Goal: Transaction & Acquisition: Purchase product/service

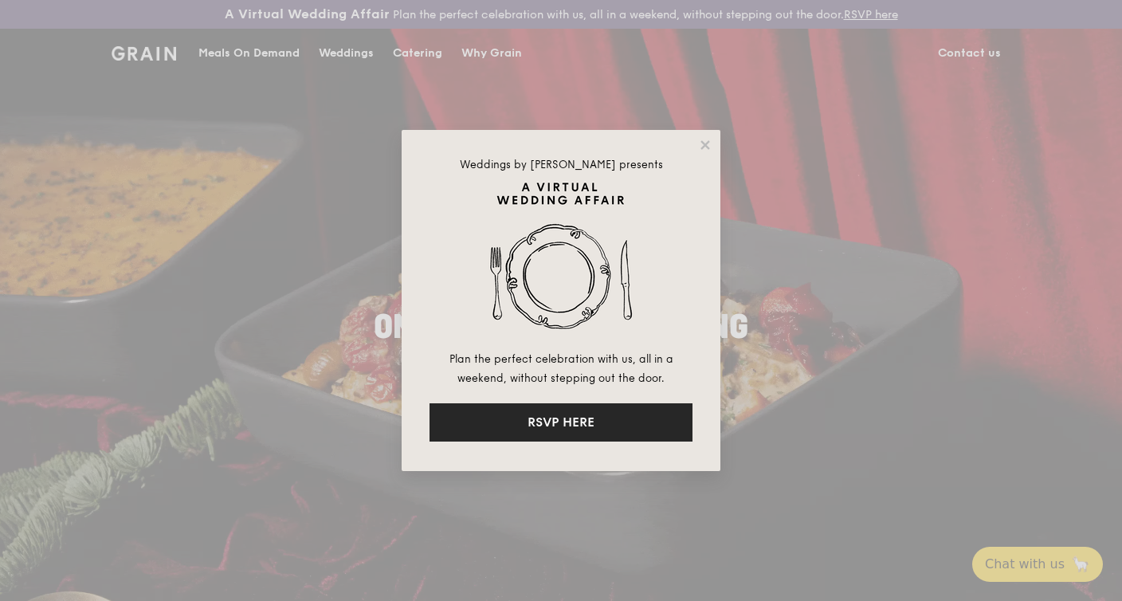
click at [607, 426] on button "RSVP HERE" at bounding box center [561, 422] width 263 height 38
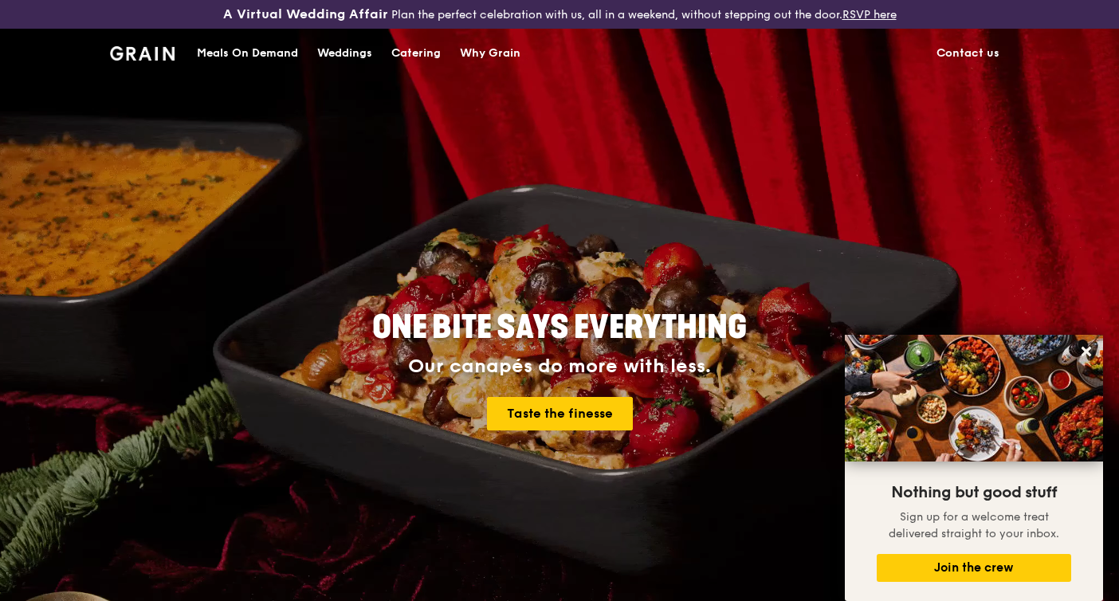
click at [266, 53] on div "Meals On Demand" at bounding box center [247, 53] width 101 height 48
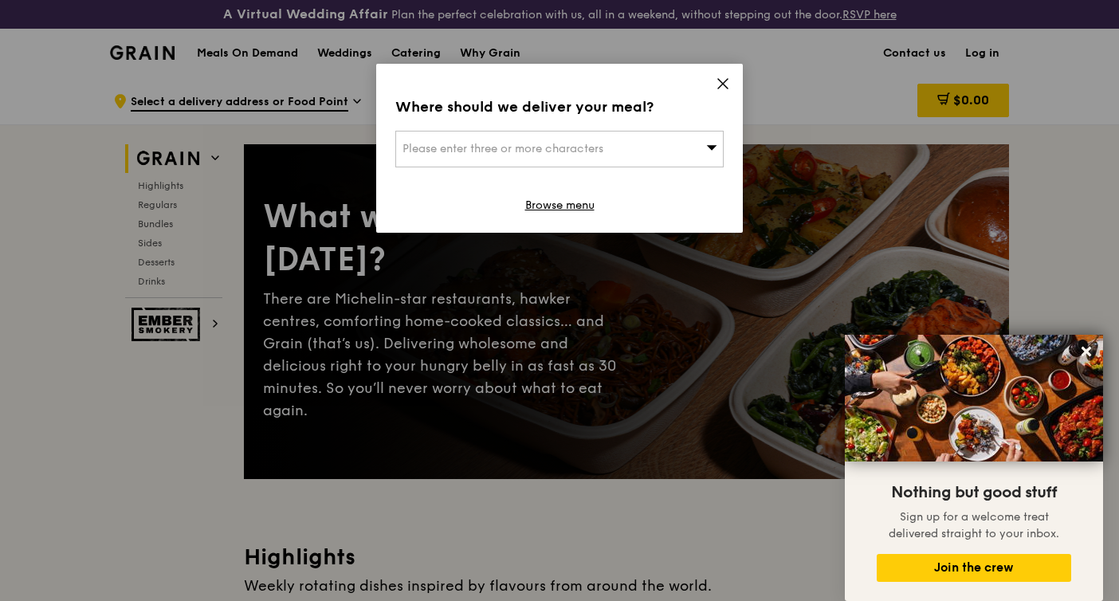
click at [622, 160] on div "Please enter three or more characters" at bounding box center [559, 149] width 328 height 37
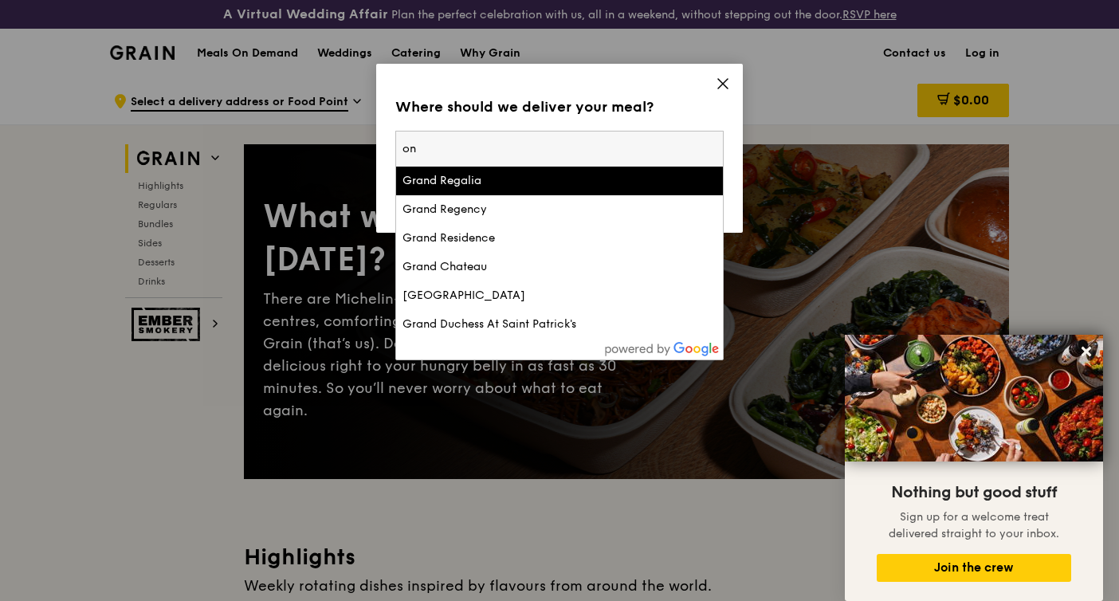
type input "o"
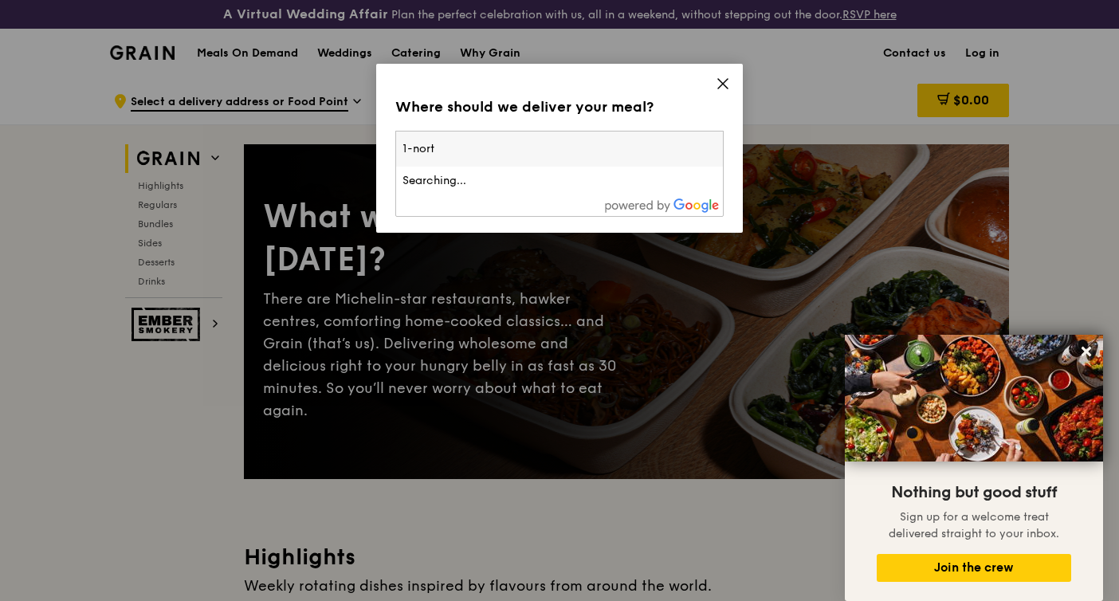
type input "1-north"
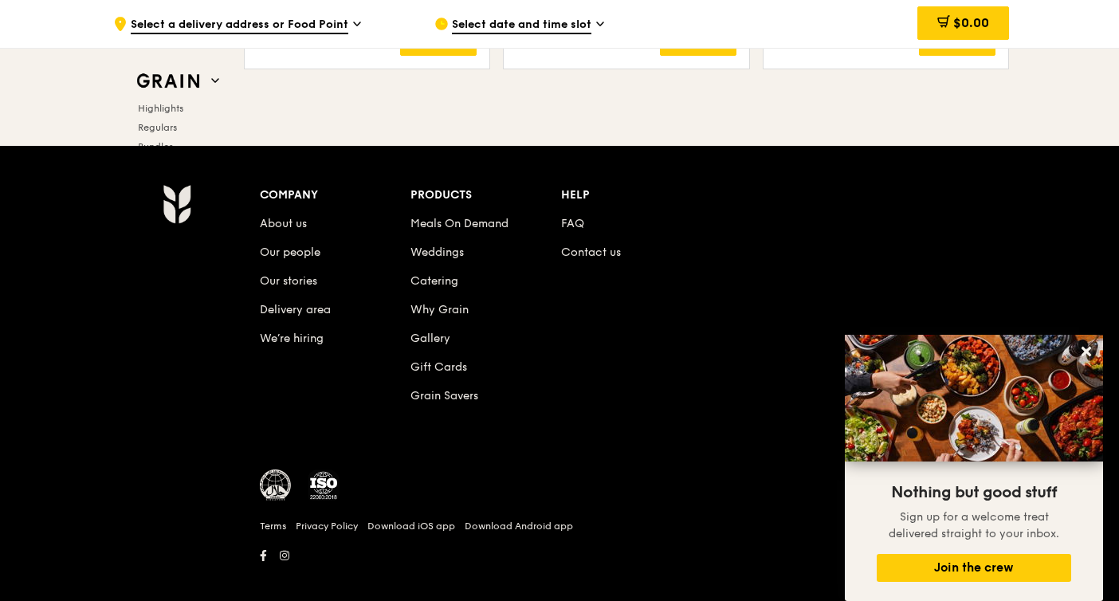
scroll to position [6756, 0]
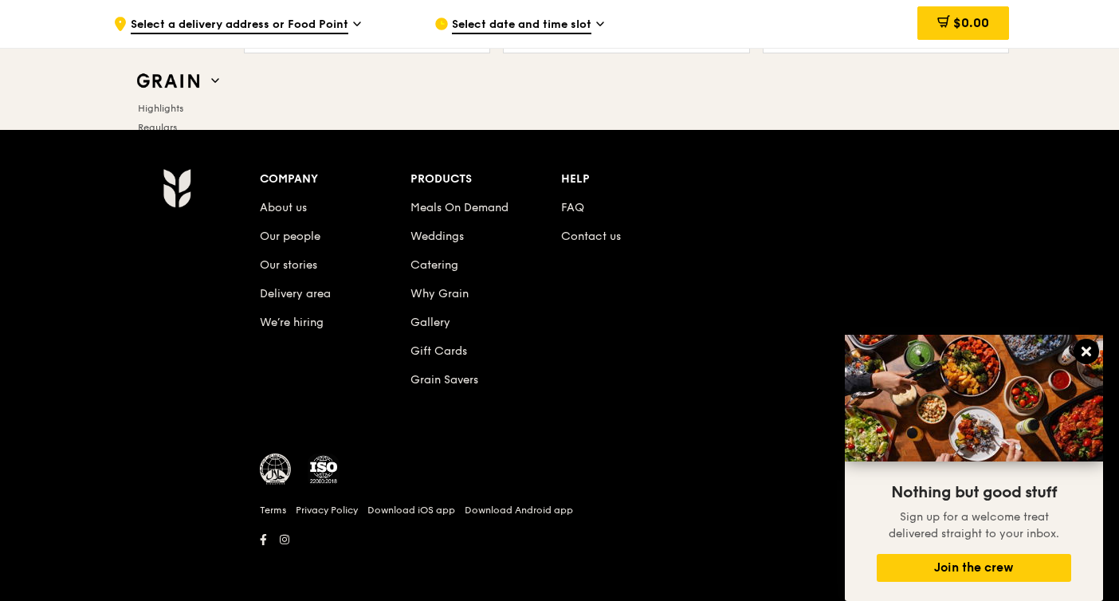
click at [1089, 356] on icon at bounding box center [1087, 352] width 10 height 10
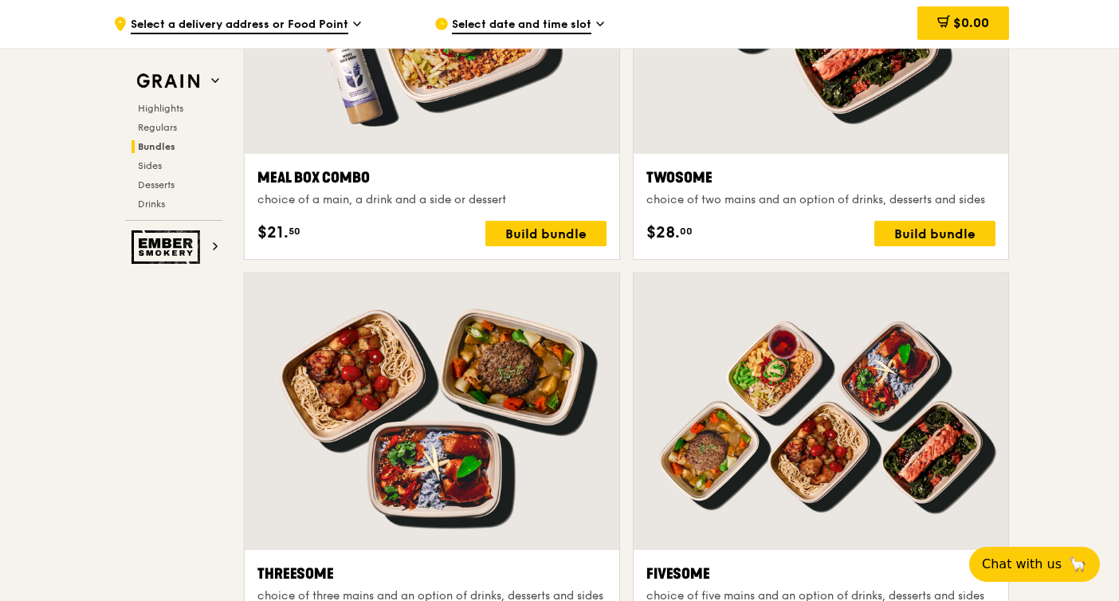
scroll to position [2424, 0]
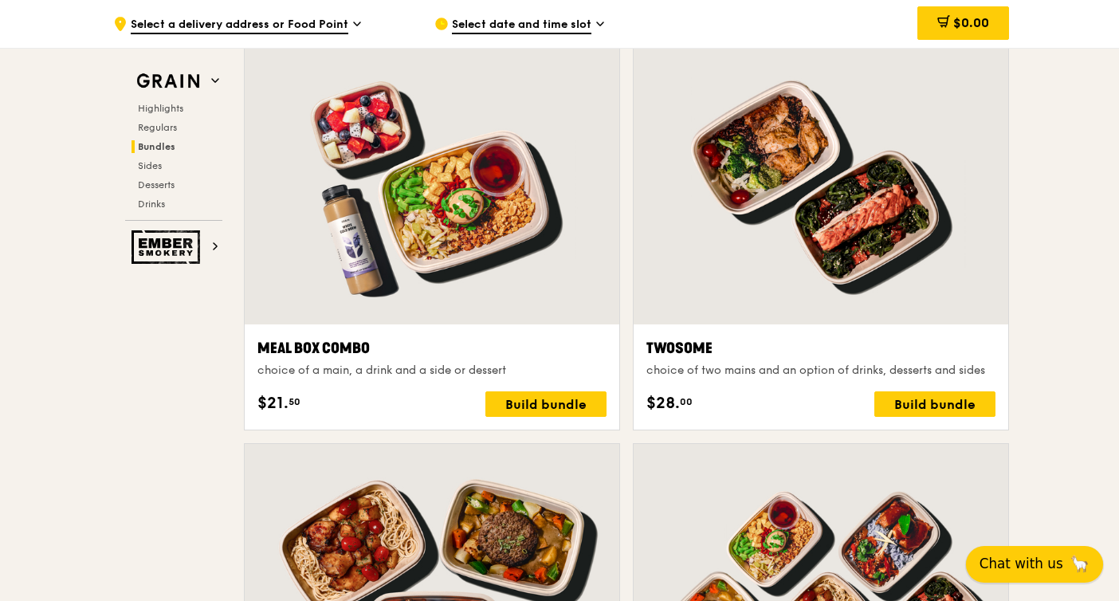
click at [1082, 551] on button "Chat with us 🦙" at bounding box center [1034, 564] width 137 height 37
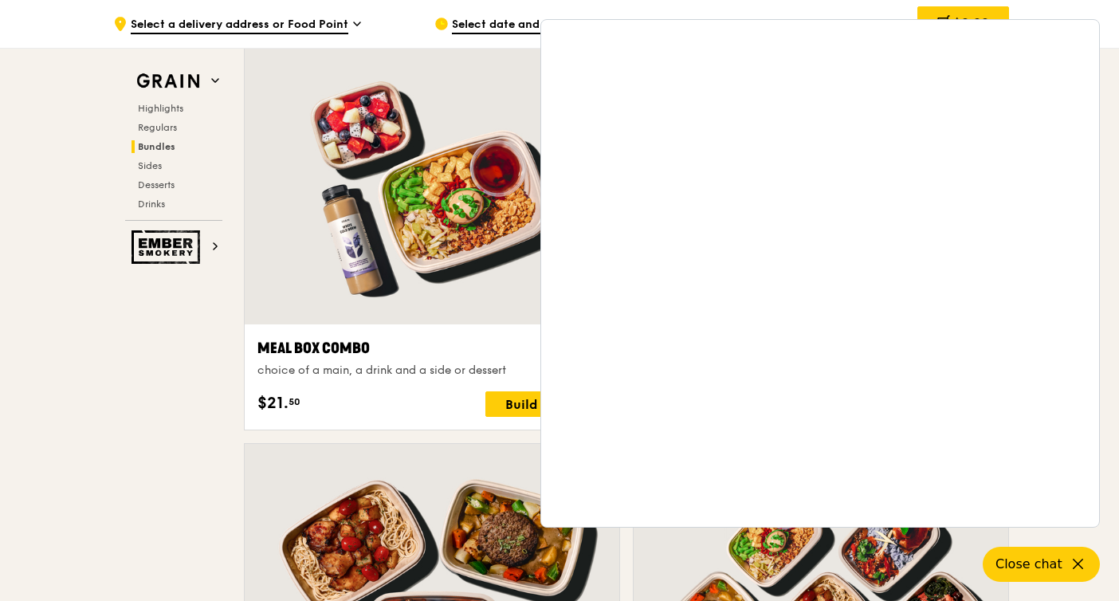
click at [485, 46] on div "Select date and time slot" at bounding box center [582, 24] width 296 height 48
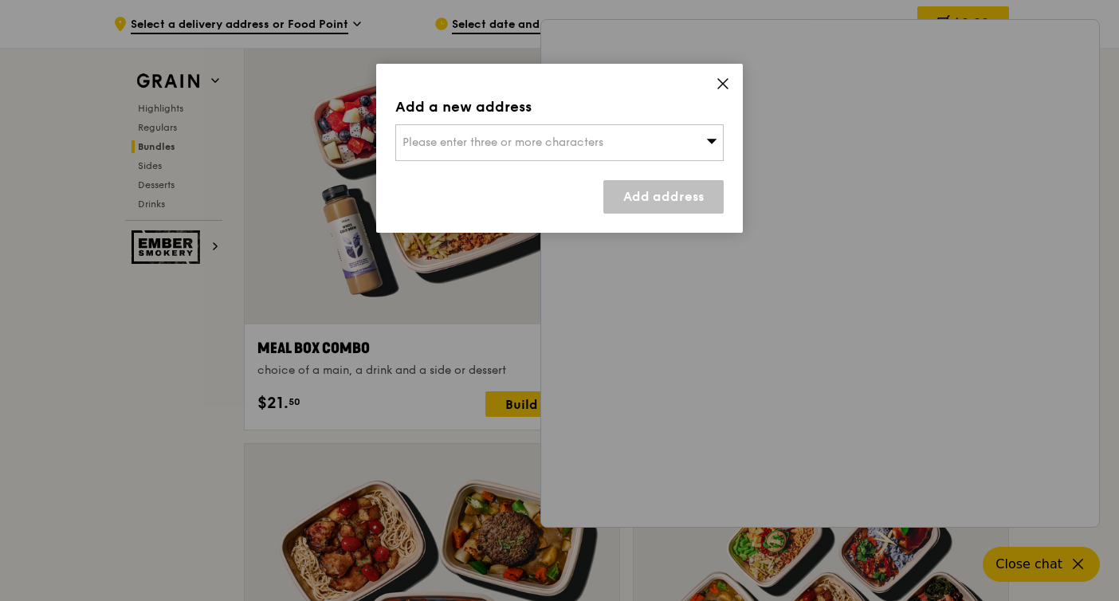
click at [720, 80] on icon at bounding box center [723, 84] width 10 height 10
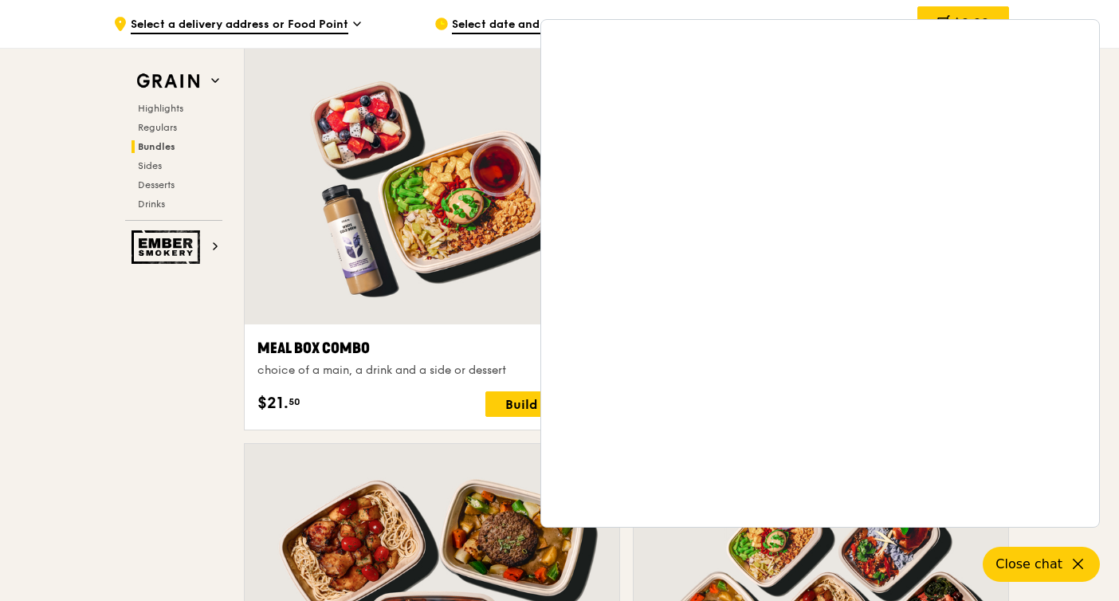
click at [479, 36] on div "Select date and time slot" at bounding box center [582, 24] width 296 height 48
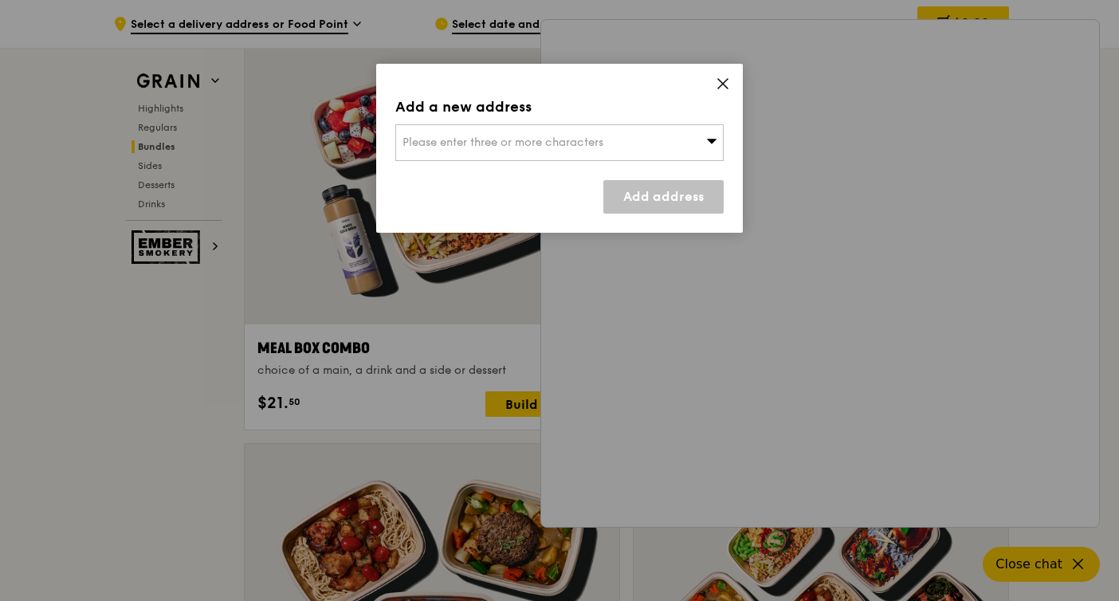
click at [530, 151] on div "Please enter three or more characters" at bounding box center [559, 142] width 328 height 37
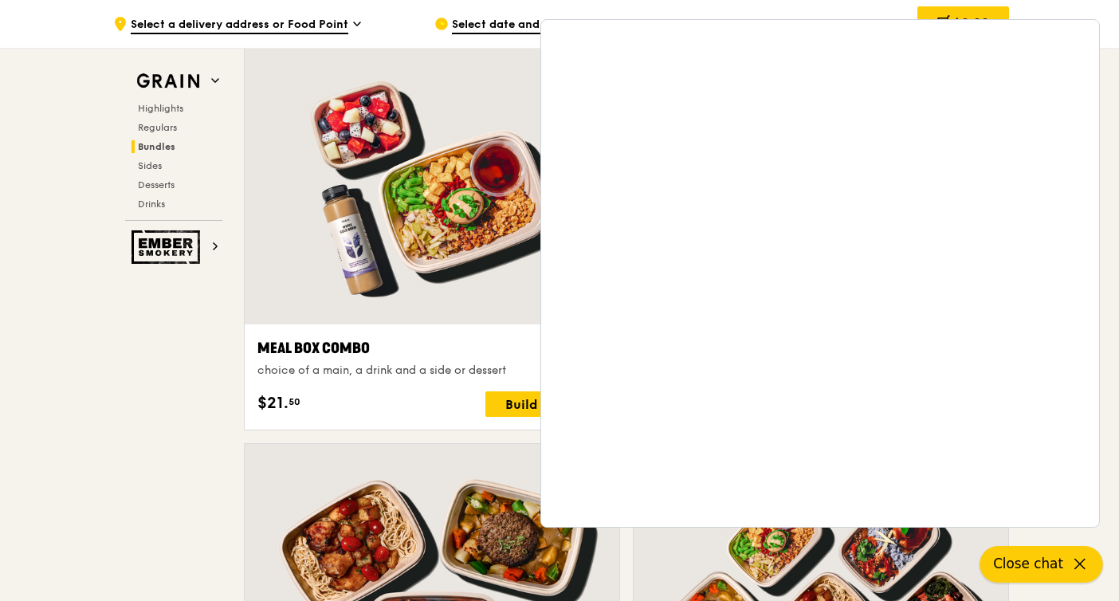
click at [1081, 561] on icon at bounding box center [1079, 564] width 19 height 19
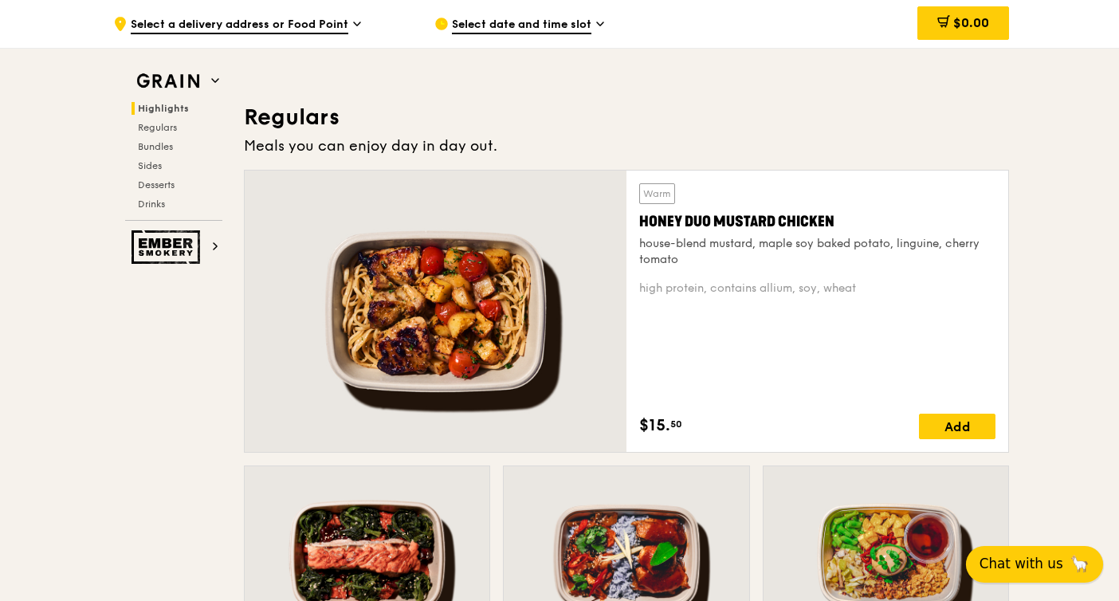
scroll to position [0, 0]
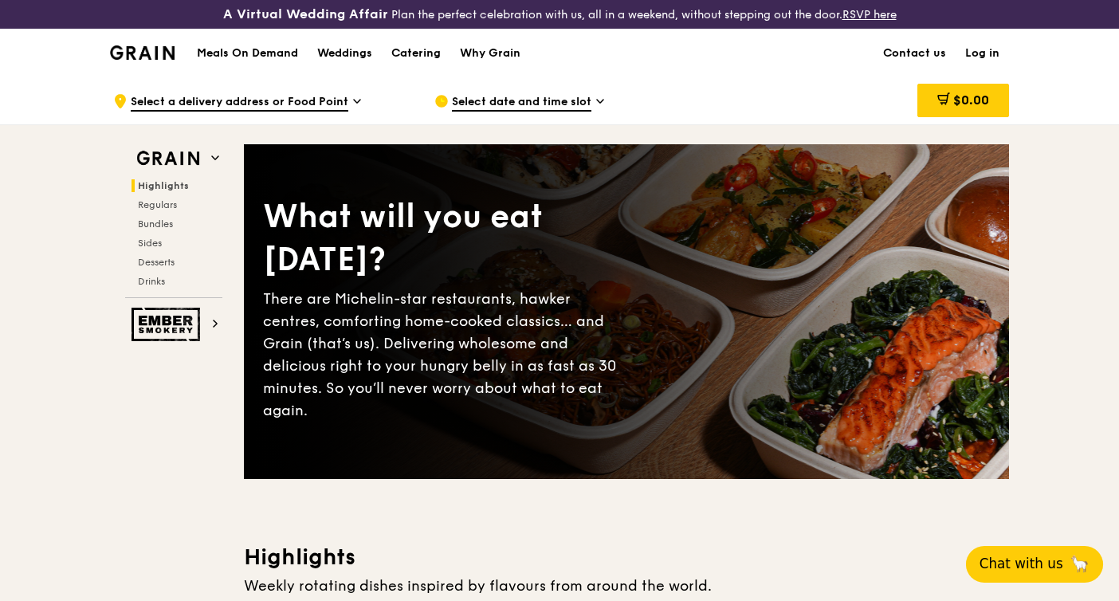
click at [987, 57] on link "Log in" at bounding box center [982, 53] width 53 height 48
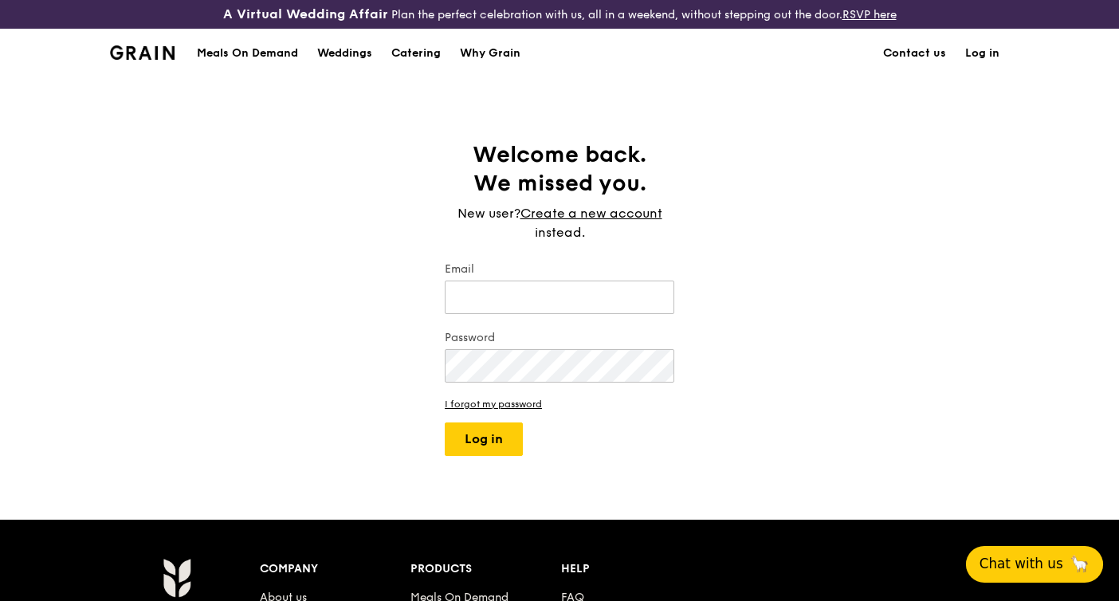
click at [567, 316] on form "Email Password I forgot my password Log in" at bounding box center [560, 358] width 230 height 194
click at [569, 307] on input "Email" at bounding box center [560, 297] width 230 height 33
click at [595, 218] on link "Create a new account" at bounding box center [591, 213] width 142 height 19
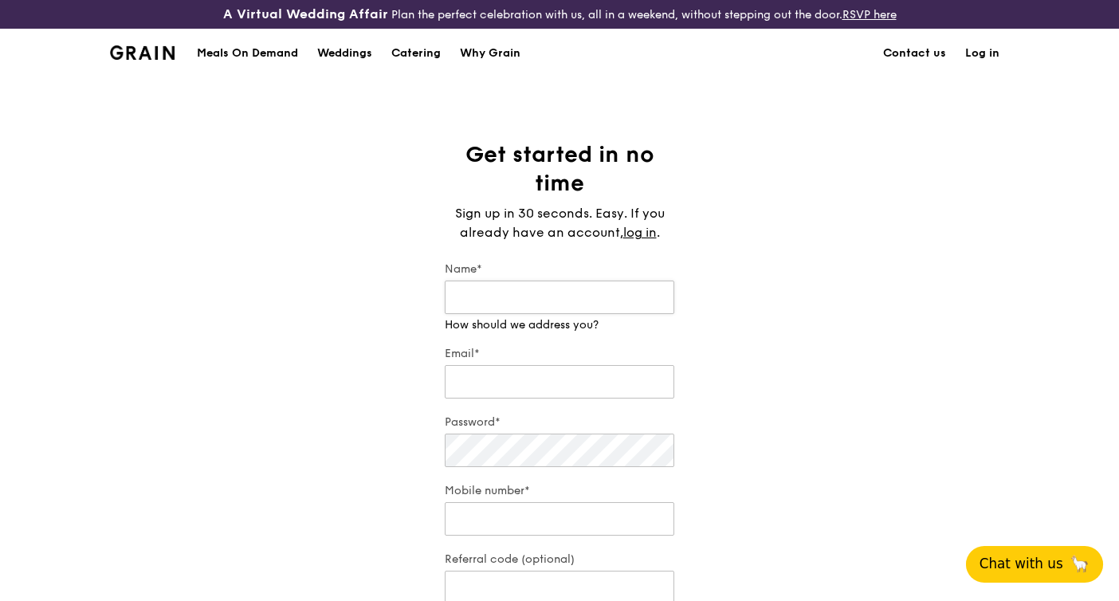
click at [585, 302] on input "Name*" at bounding box center [560, 297] width 230 height 33
type input "[PERSON_NAME]"
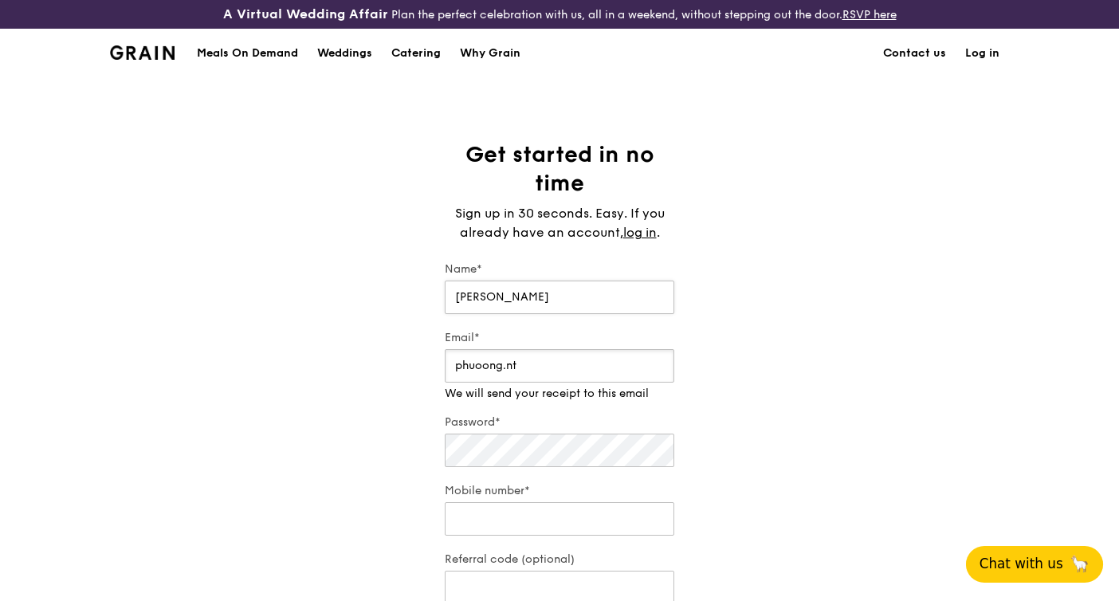
type input "h"
type input "[PERSON_NAME][EMAIL_ADDRESS][DOMAIN_NAME]"
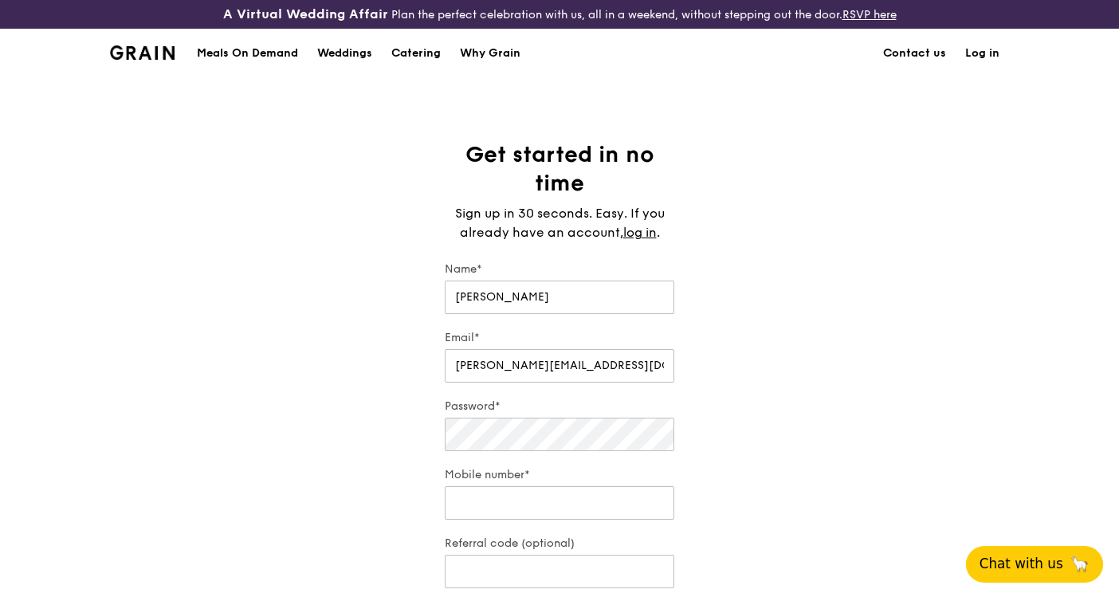
click at [171, 43] on div "Grain logo" at bounding box center [142, 52] width 65 height 48
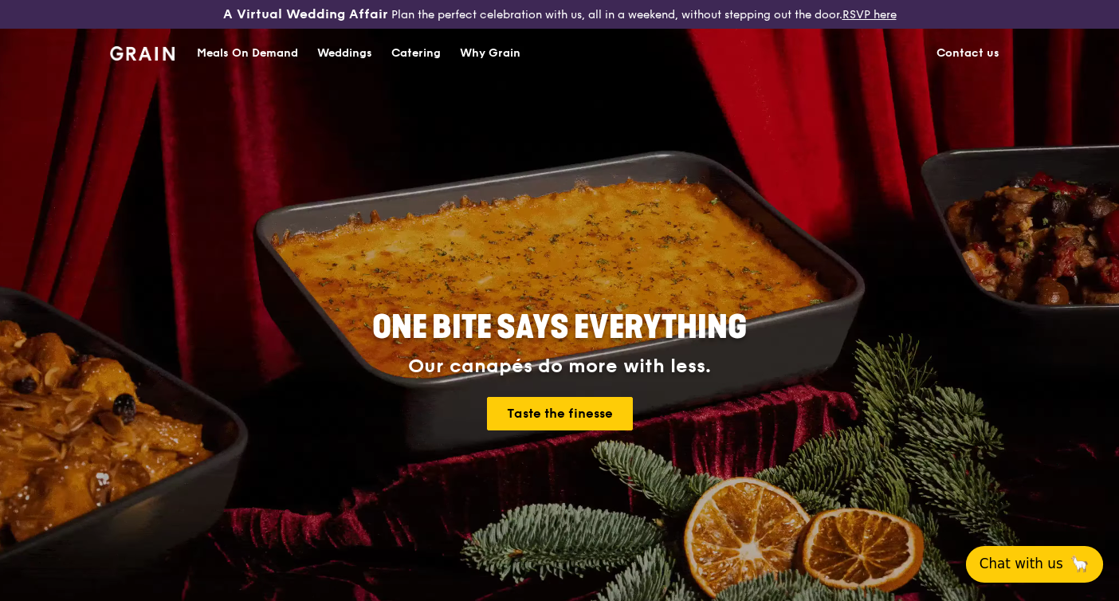
click at [274, 51] on div "Meals On Demand" at bounding box center [247, 53] width 101 height 48
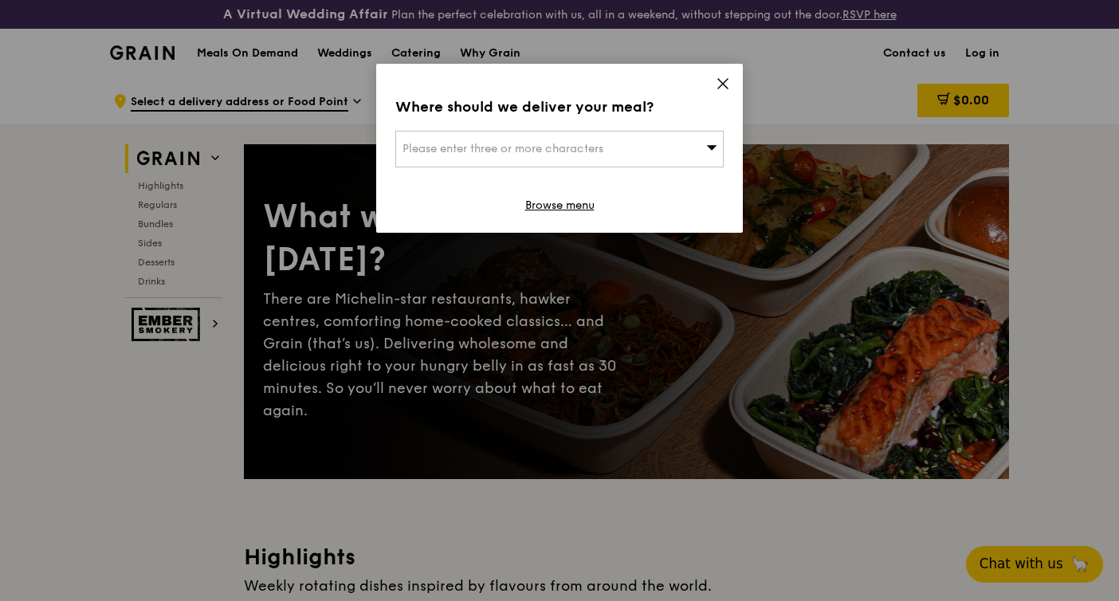
click at [558, 151] on span "Please enter three or more characters" at bounding box center [502, 149] width 201 height 14
type input "1"
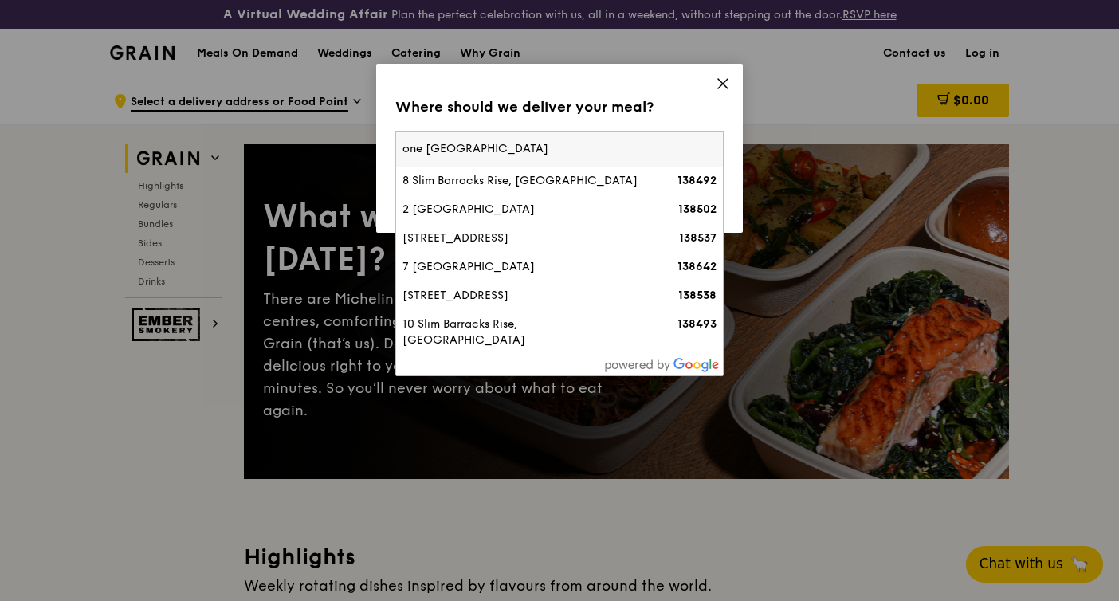
click at [402, 146] on input "one [GEOGRAPHIC_DATA]" at bounding box center [559, 149] width 327 height 35
type input "Grab office one [GEOGRAPHIC_DATA]"
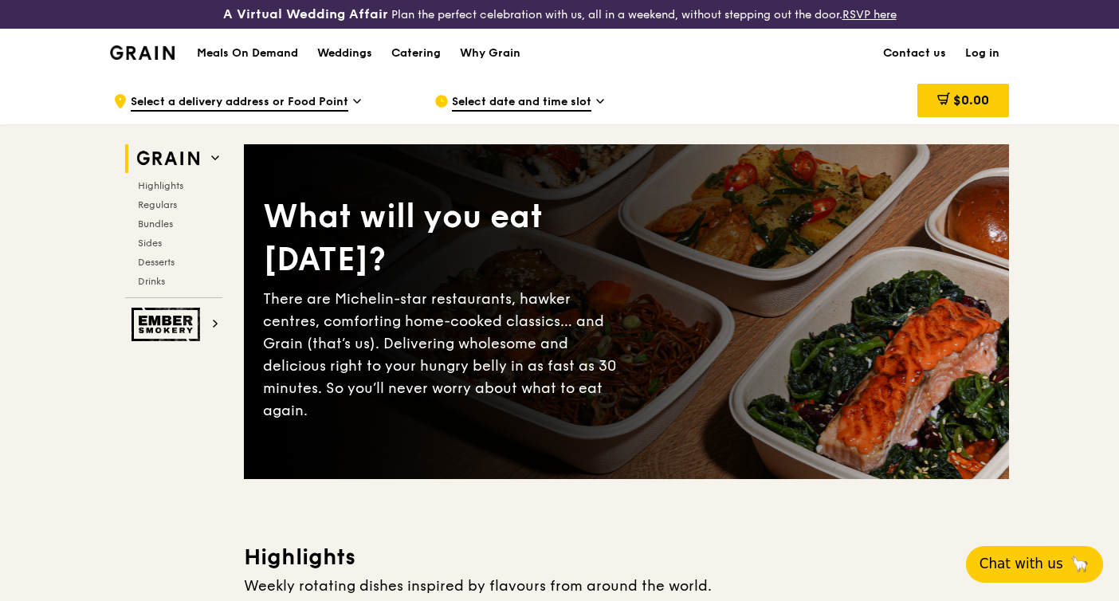
click at [599, 98] on icon at bounding box center [600, 101] width 8 height 14
click at [353, 108] on span at bounding box center [357, 103] width 8 height 19
click at [353, 107] on icon at bounding box center [357, 101] width 8 height 14
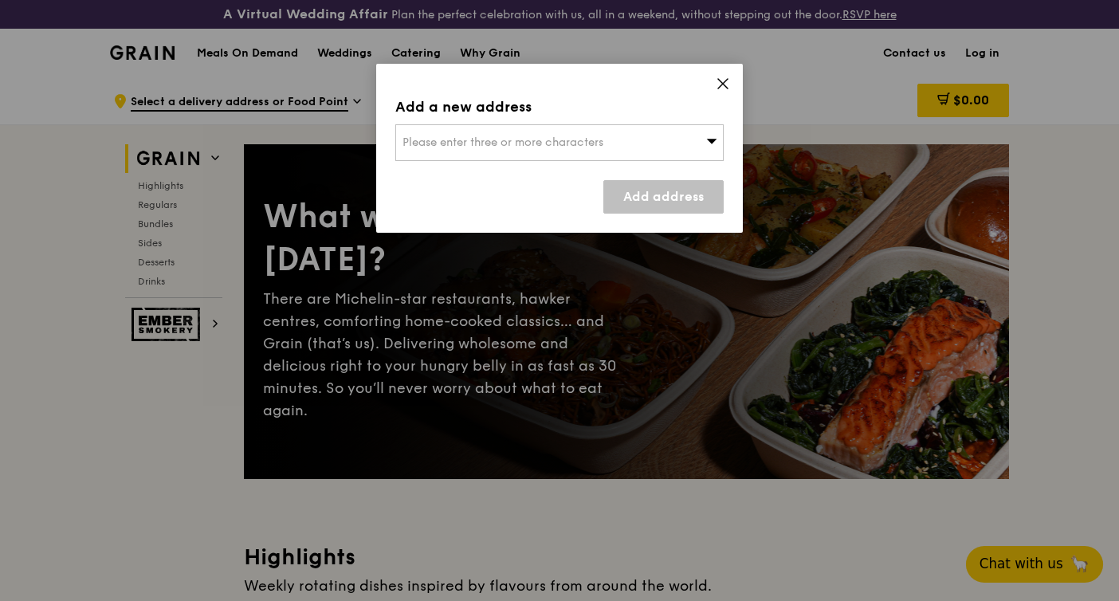
click at [533, 151] on div "Please enter three or more characters" at bounding box center [559, 142] width 328 height 37
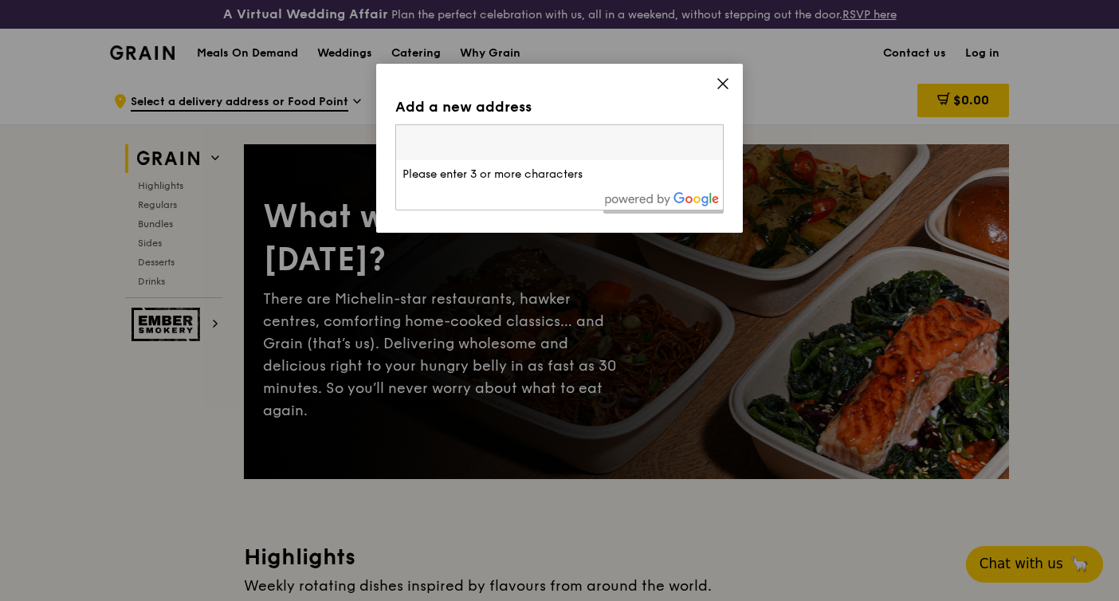
paste input "and [STREET_ADDRESS]."
type input "and [STREET_ADDRESS]."
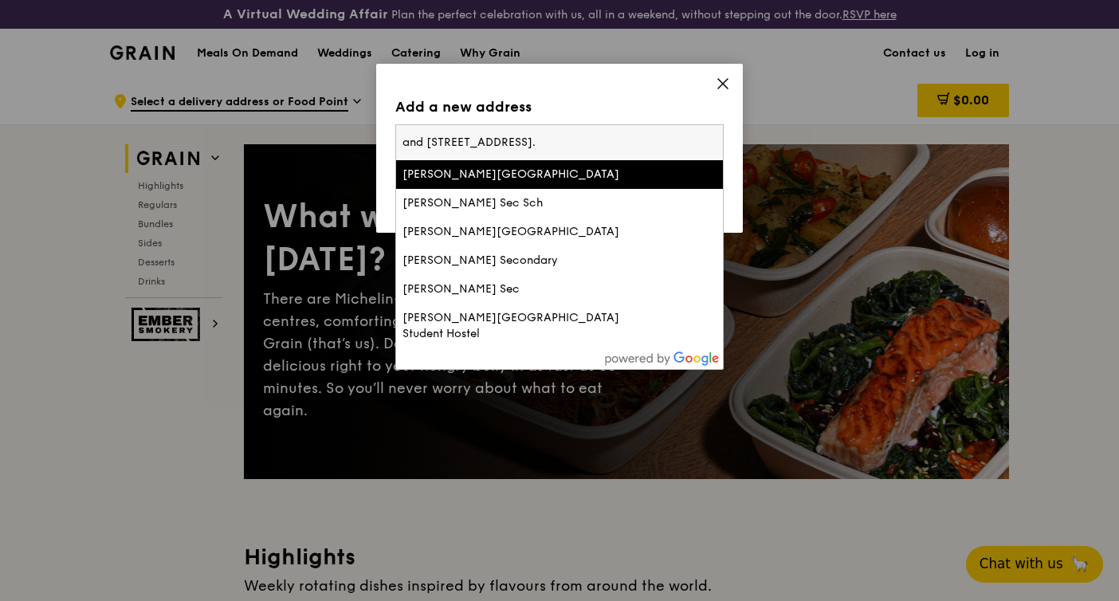
drag, startPoint x: 431, startPoint y: 139, endPoint x: 361, endPoint y: 142, distance: 70.2
click at [361, 142] on div "Add a new address Please enter three or more characters and 3 Media Close, [GEO…" at bounding box center [559, 300] width 1119 height 601
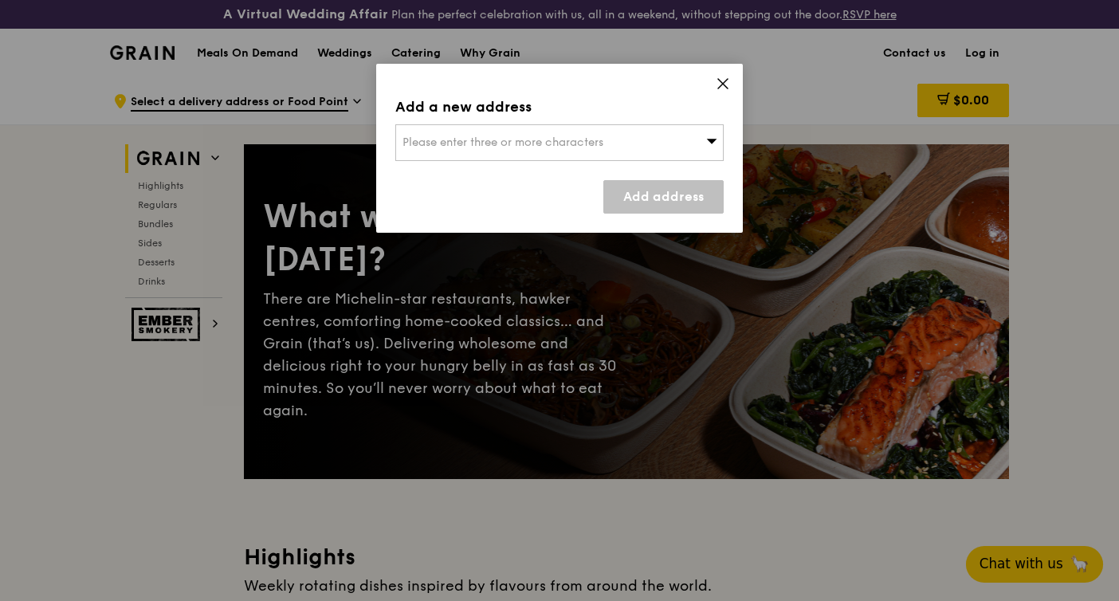
click at [422, 146] on span "Please enter three or more characters" at bounding box center [502, 142] width 201 height 14
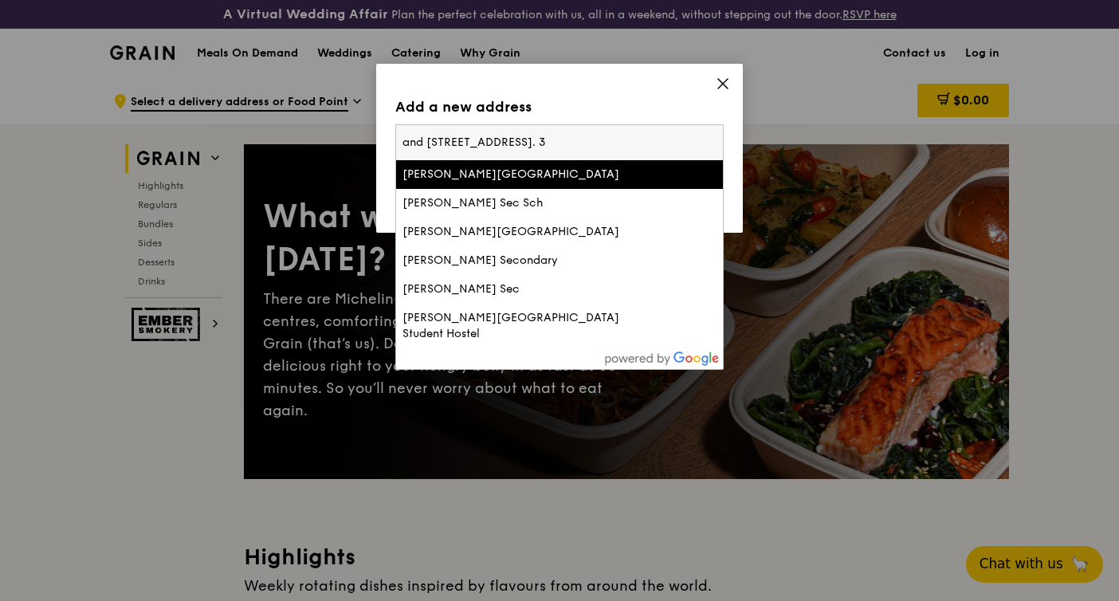
click at [422, 146] on input "and [STREET_ADDRESS]. 3" at bounding box center [559, 142] width 327 height 35
click at [434, 146] on input "and [STREET_ADDRESS]. 3" at bounding box center [559, 142] width 327 height 35
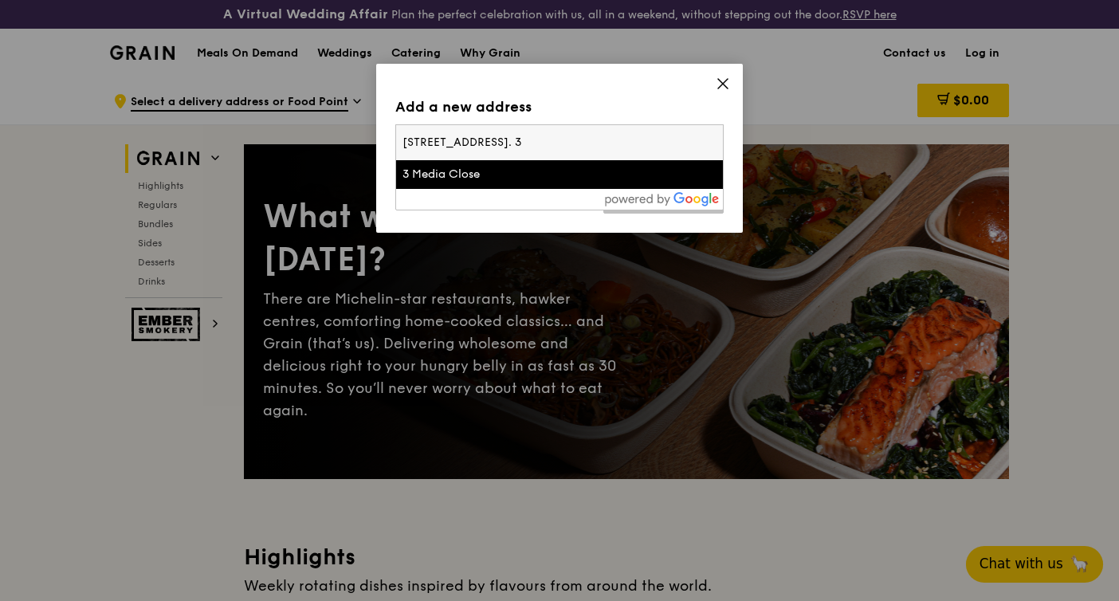
type input "[STREET_ADDRESS]. 3"
click at [437, 173] on div "3 Media Close" at bounding box center [520, 175] width 236 height 16
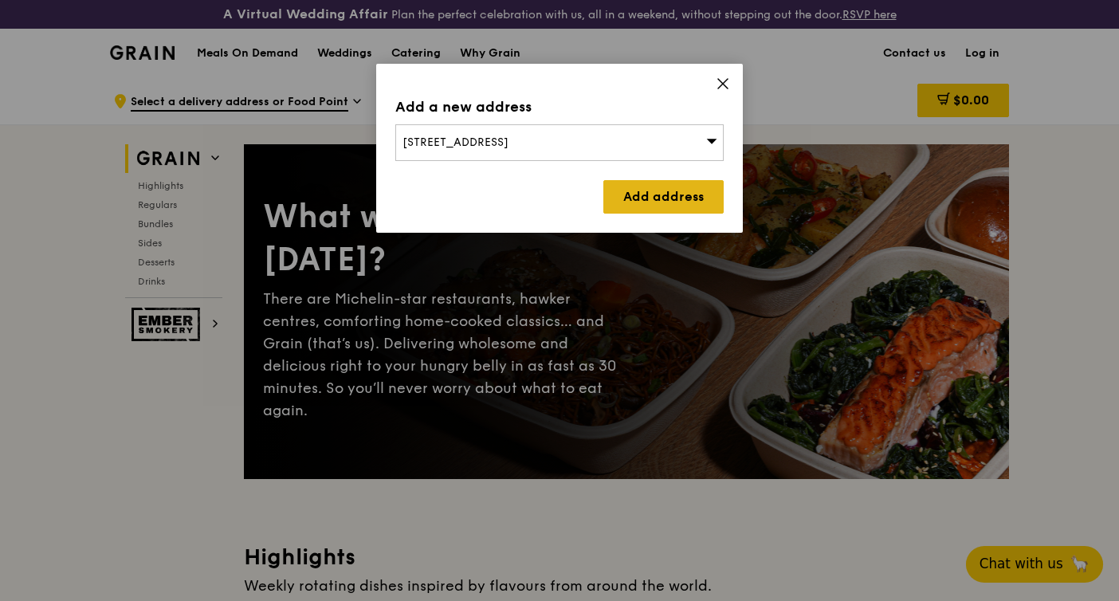
click at [649, 193] on link "Add address" at bounding box center [663, 196] width 120 height 33
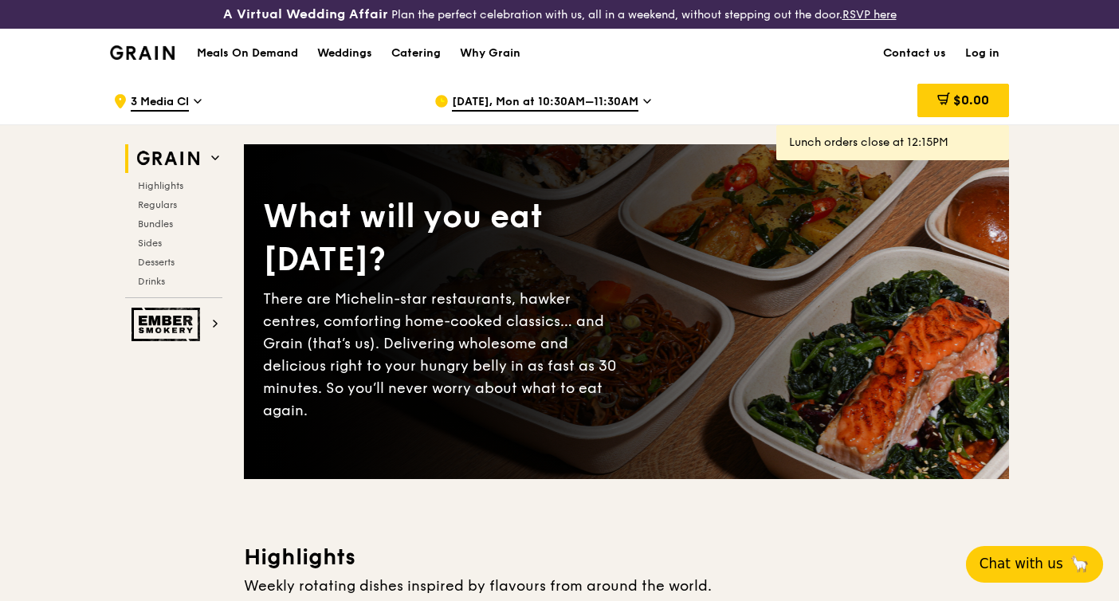
click at [628, 100] on span "[DATE], Mon at 10:30AM–11:30AM" at bounding box center [545, 103] width 186 height 18
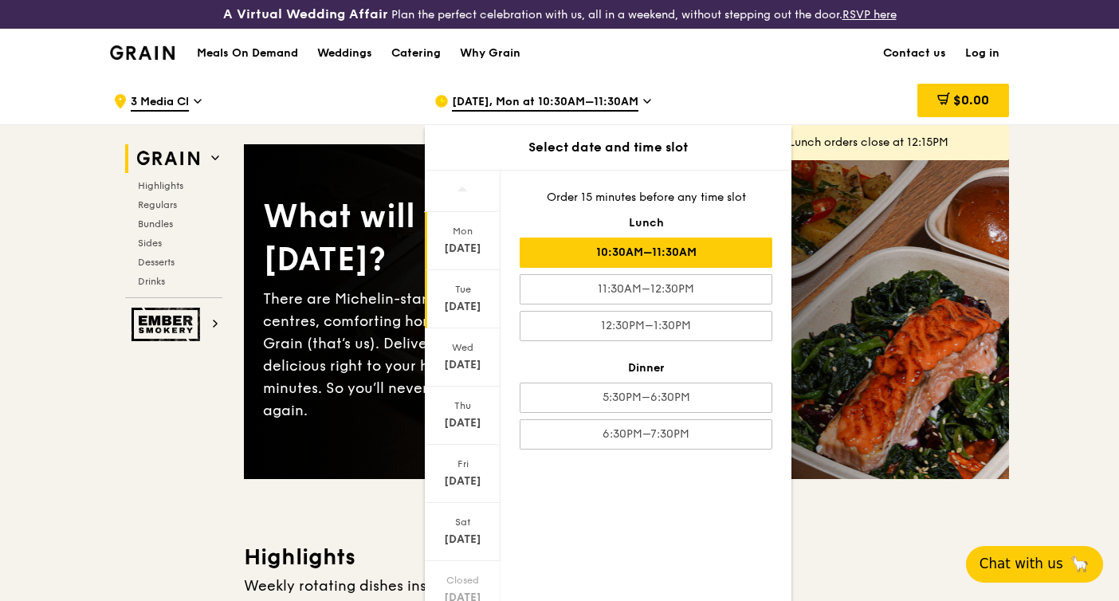
click at [476, 292] on div "Tue" at bounding box center [462, 289] width 71 height 13
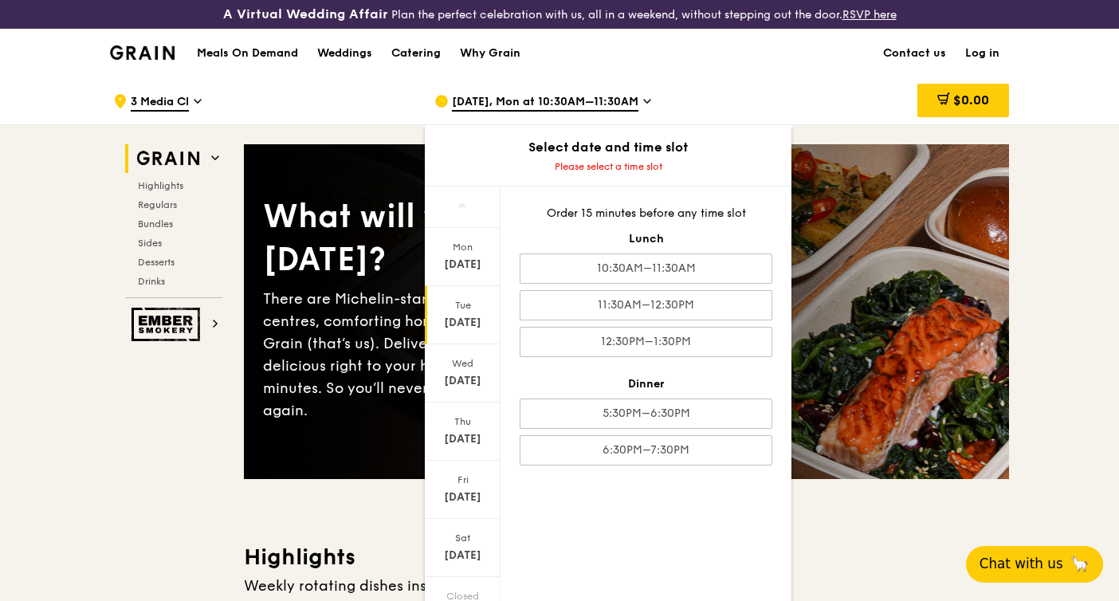
click at [591, 223] on div "Order 15 minutes before any time slot Lunch 10:30AM–11:30AM 11:30AM–12:30PM 12:…" at bounding box center [646, 335] width 291 height 298
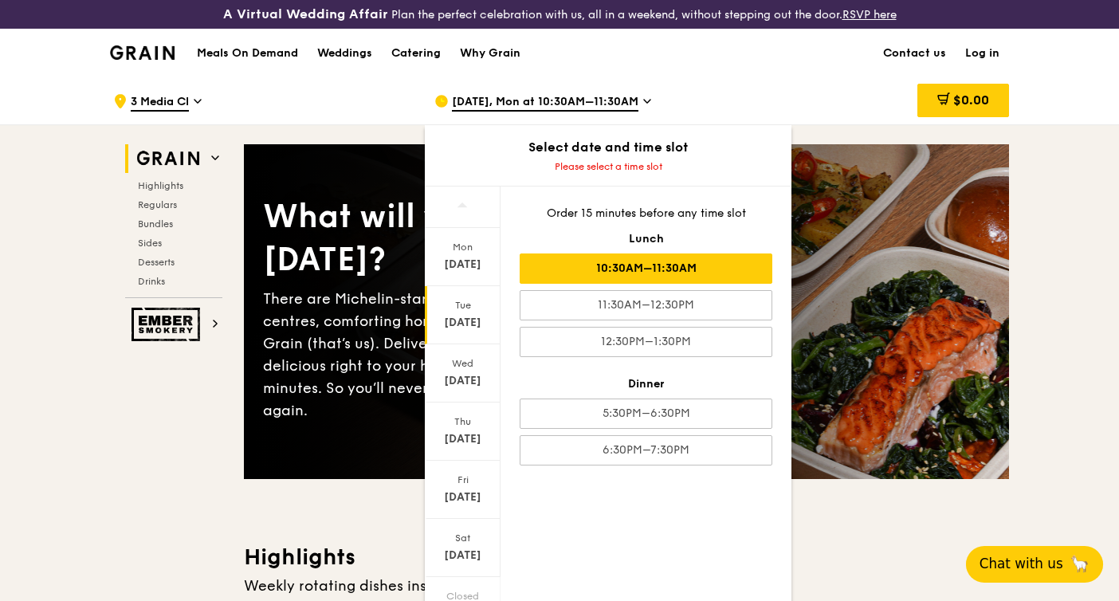
click at [619, 262] on div "10:30AM–11:30AM" at bounding box center [646, 268] width 253 height 30
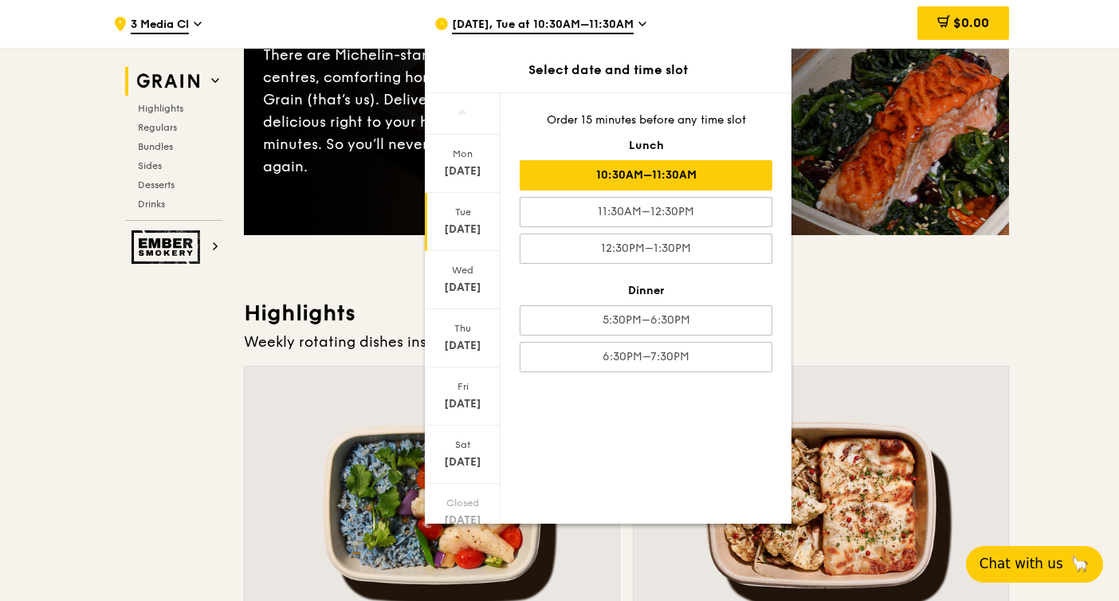
scroll to position [351, 0]
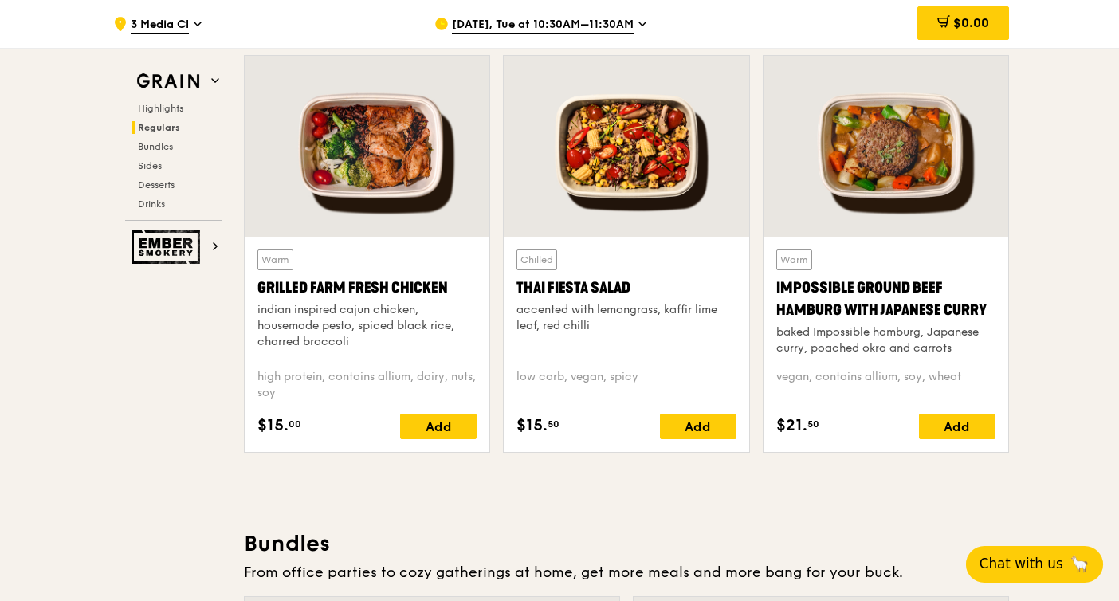
scroll to position [1875, 0]
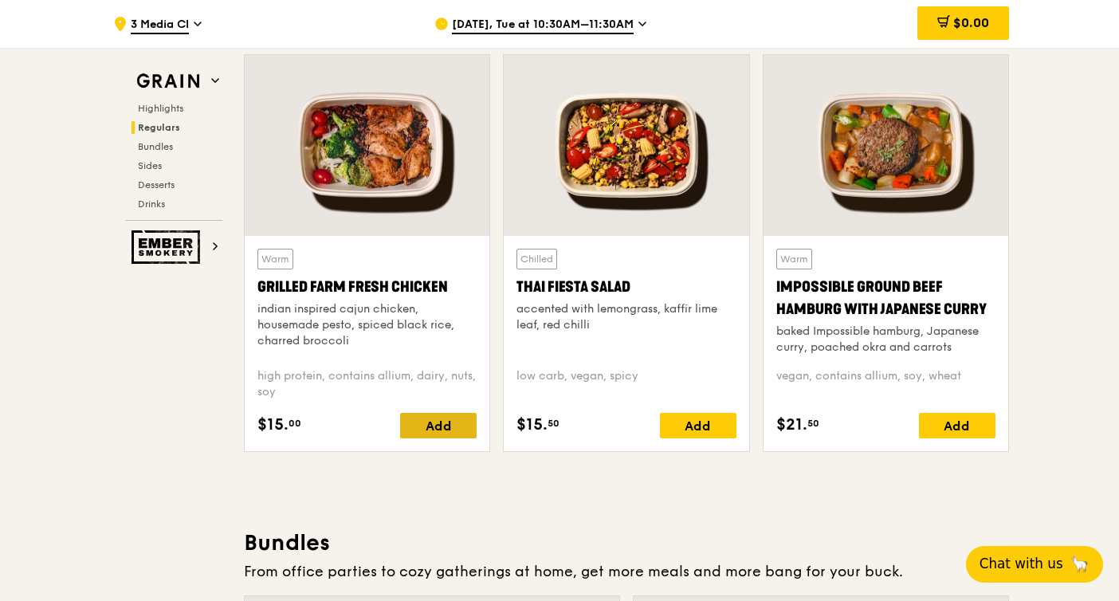
click at [442, 426] on div "Add" at bounding box center [438, 426] width 77 height 26
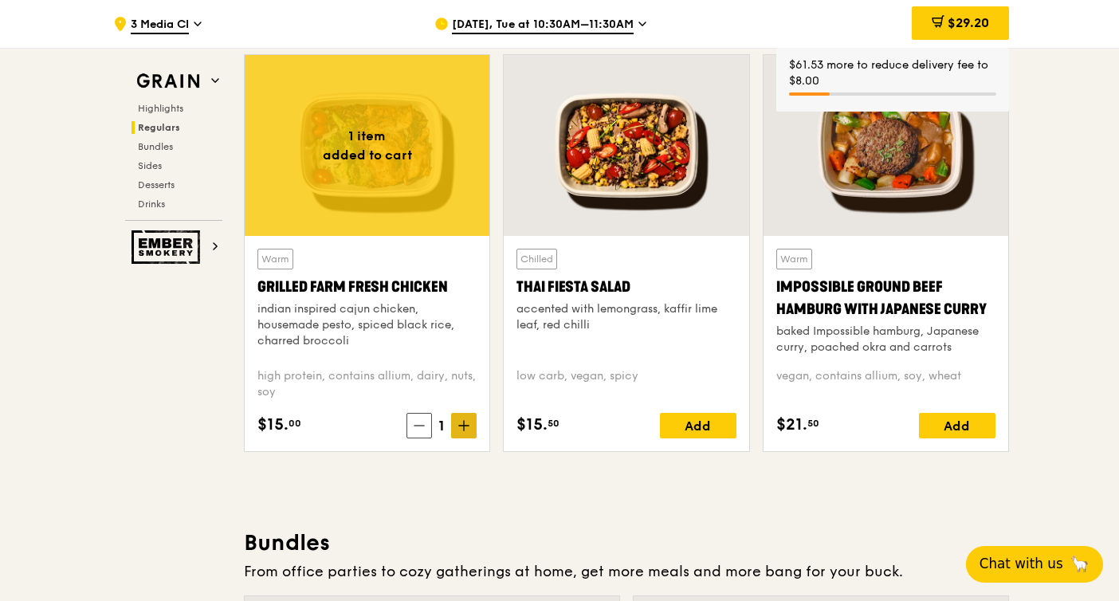
click at [463, 432] on span at bounding box center [464, 426] width 26 height 26
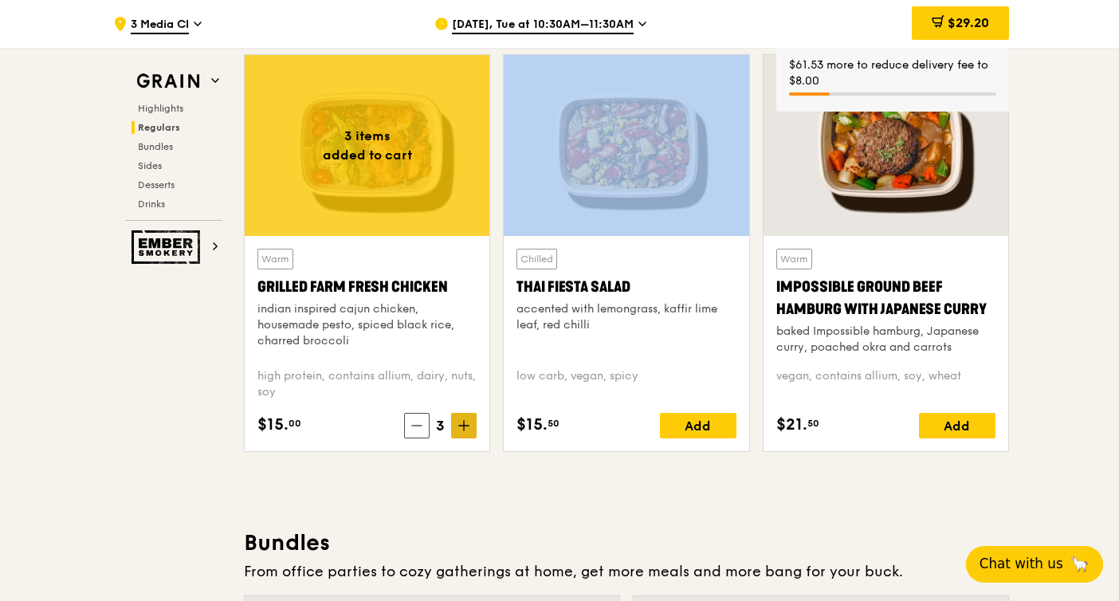
click at [463, 432] on span at bounding box center [464, 426] width 26 height 26
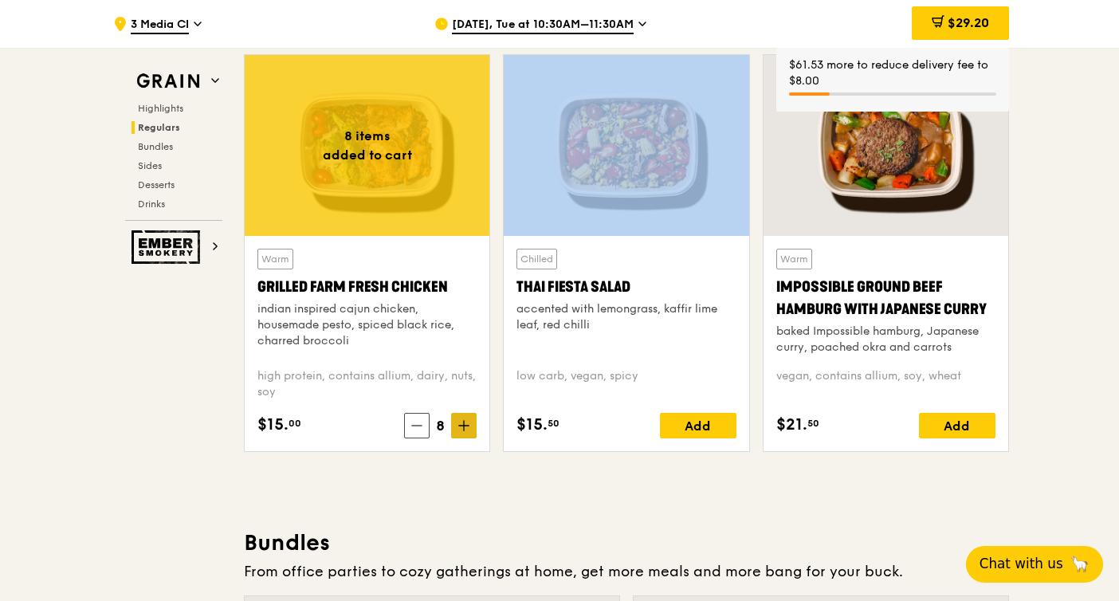
click at [463, 432] on span at bounding box center [464, 426] width 26 height 26
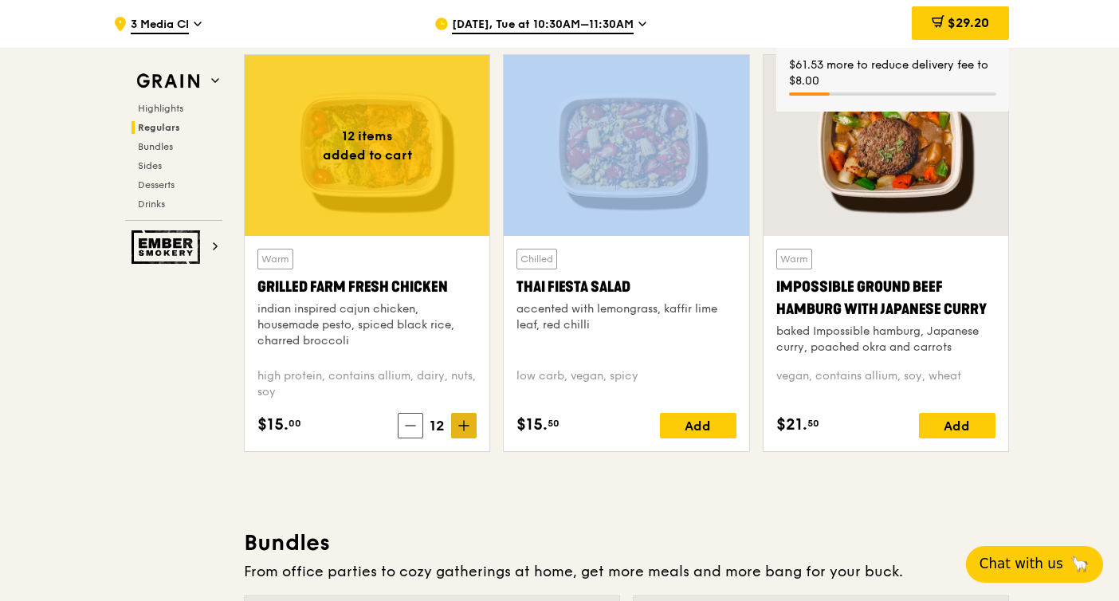
click at [463, 432] on span at bounding box center [464, 426] width 26 height 26
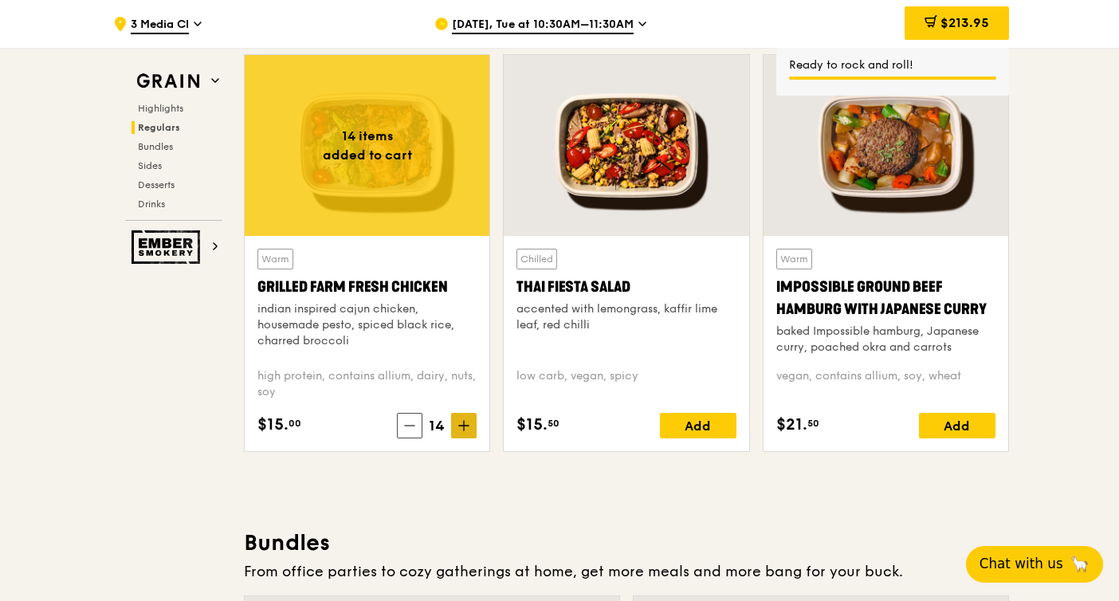
click at [463, 432] on span at bounding box center [464, 426] width 26 height 26
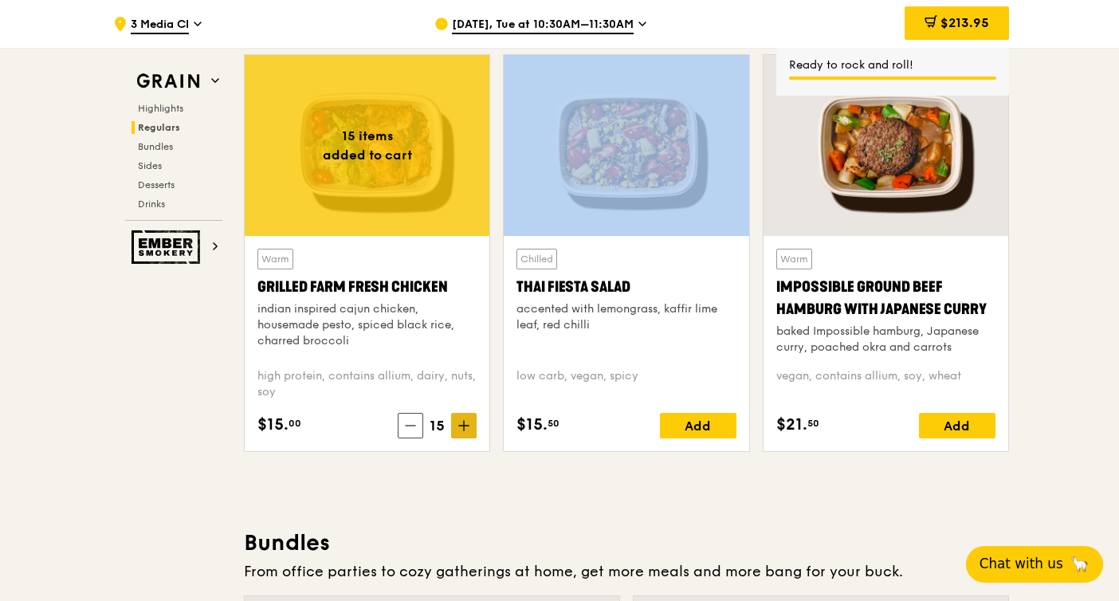
click at [463, 432] on span at bounding box center [464, 426] width 26 height 26
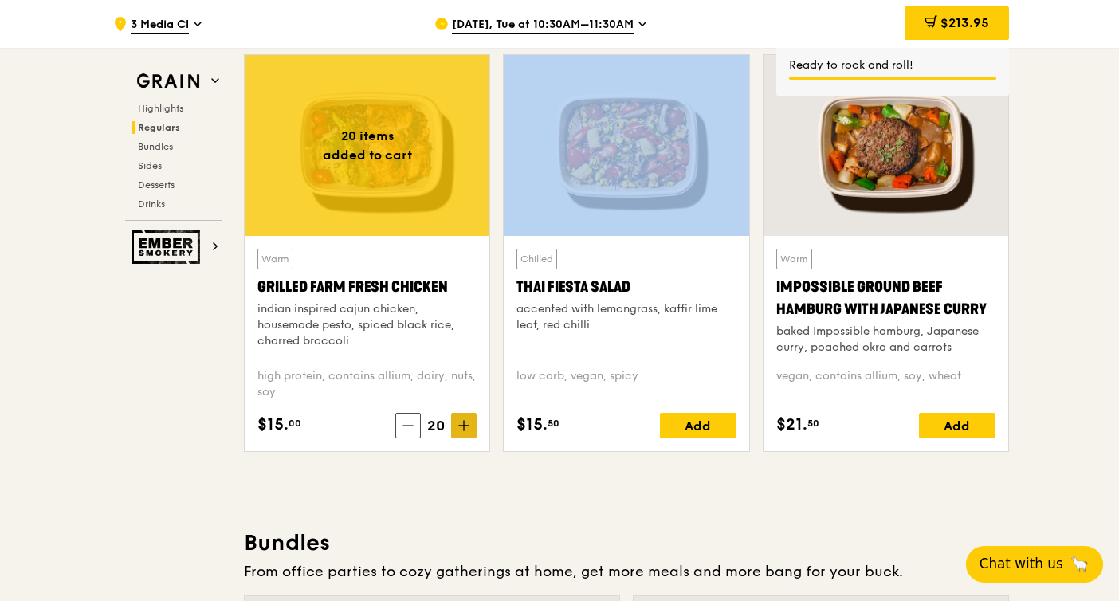
click at [463, 432] on span at bounding box center [464, 426] width 26 height 26
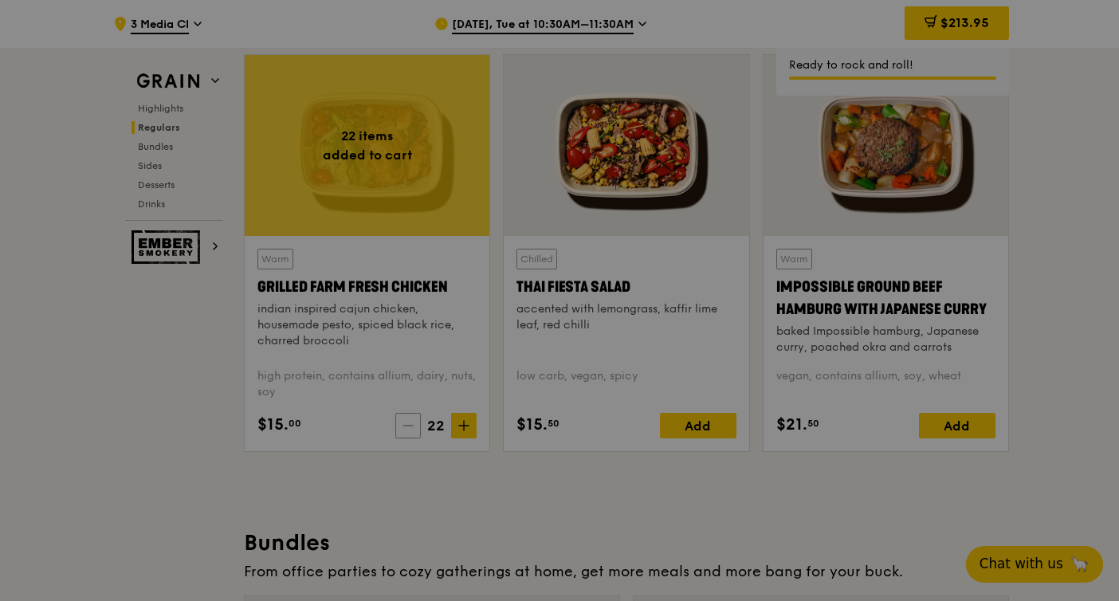
click at [414, 427] on div at bounding box center [559, 300] width 1119 height 601
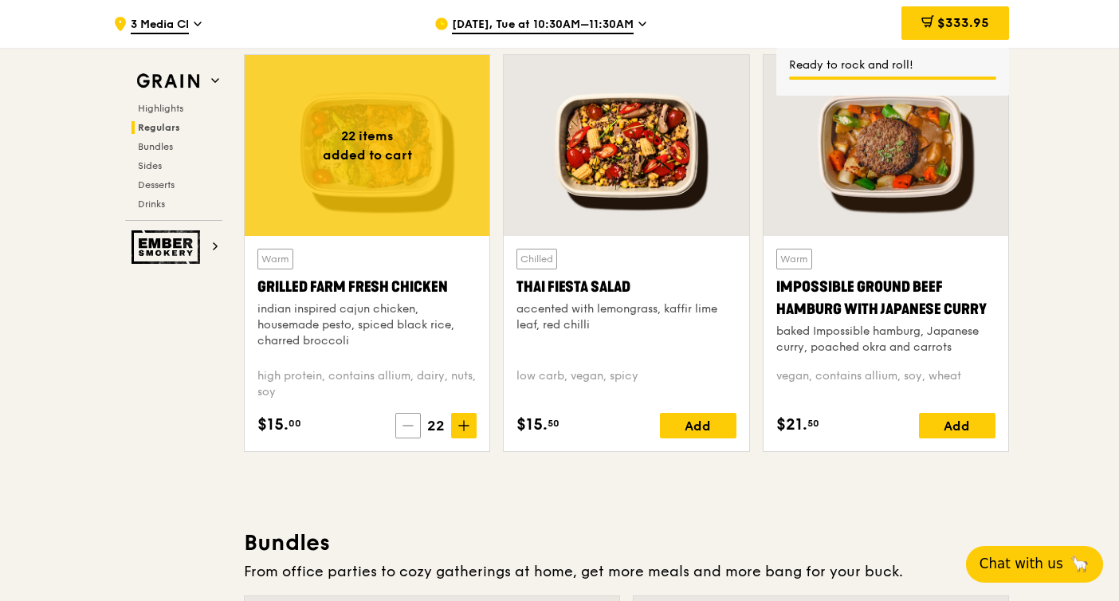
click at [414, 427] on span at bounding box center [408, 426] width 26 height 26
click at [414, 427] on icon at bounding box center [410, 425] width 11 height 11
click at [414, 427] on span at bounding box center [408, 426] width 26 height 26
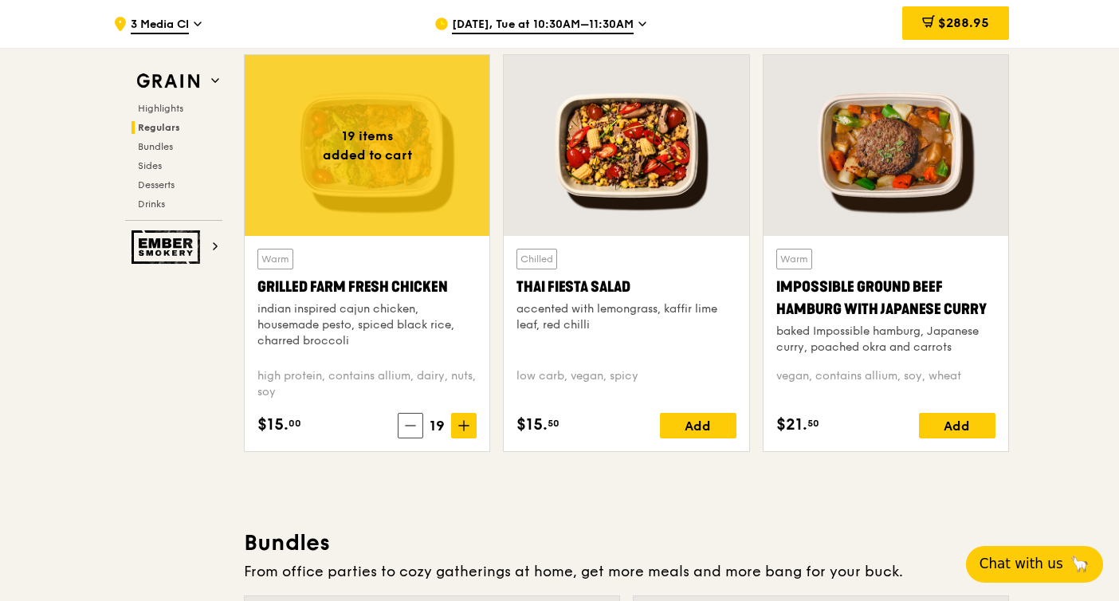
scroll to position [1451, 0]
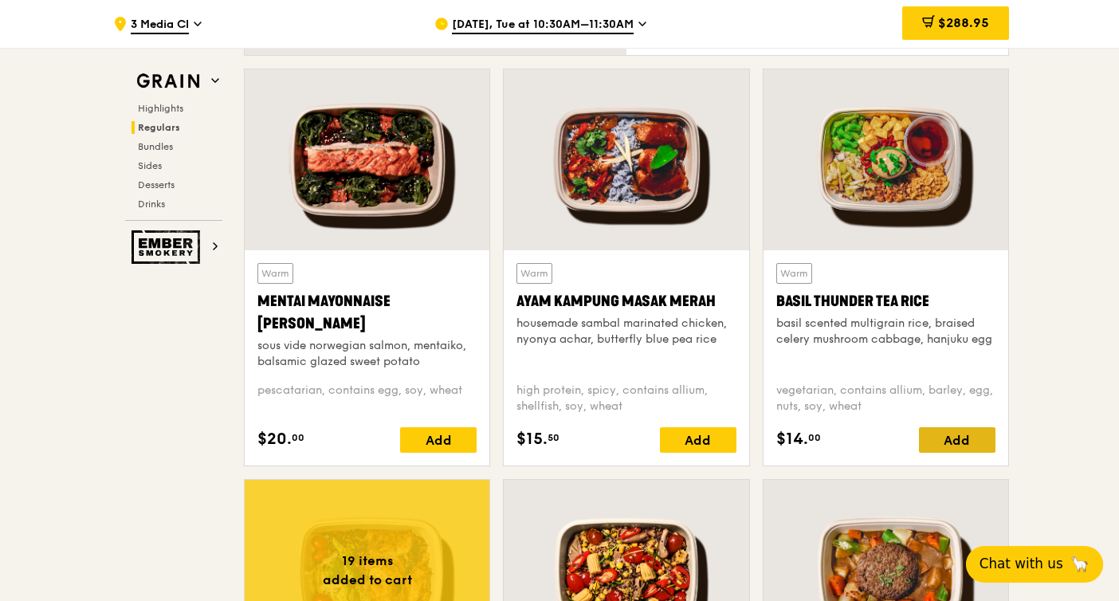
click at [964, 442] on div "Add" at bounding box center [957, 440] width 77 height 26
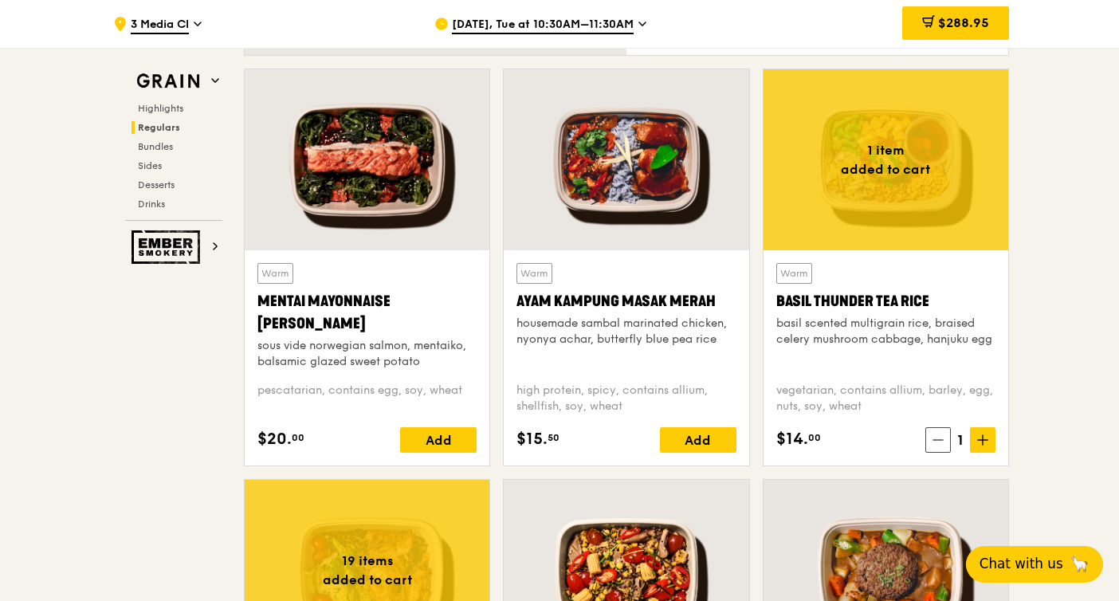
click at [964, 442] on span "1" at bounding box center [960, 440] width 19 height 22
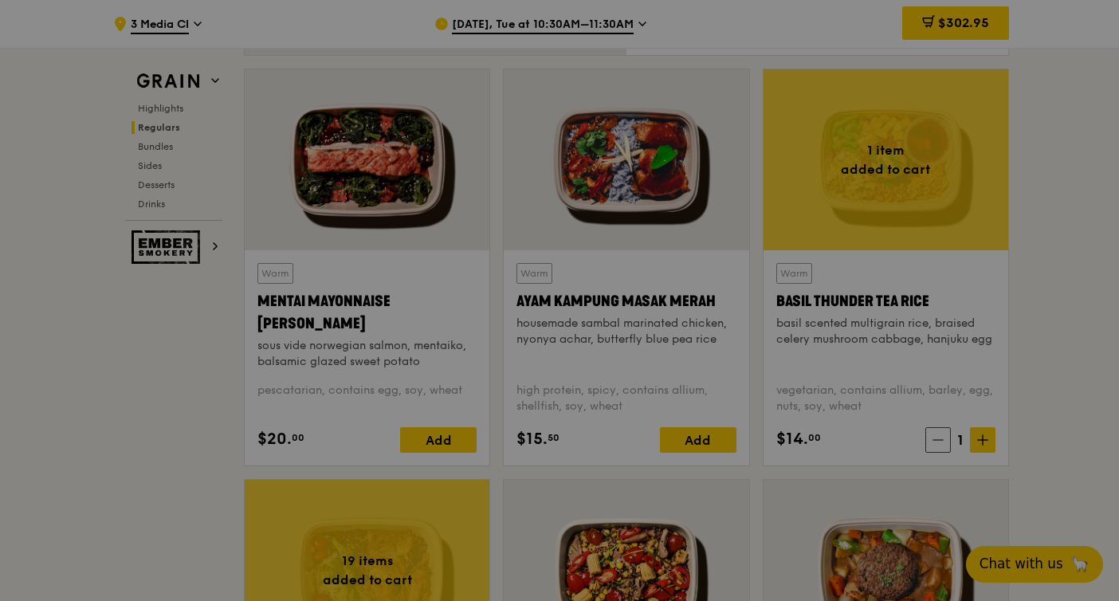
click at [981, 442] on div at bounding box center [559, 300] width 1119 height 601
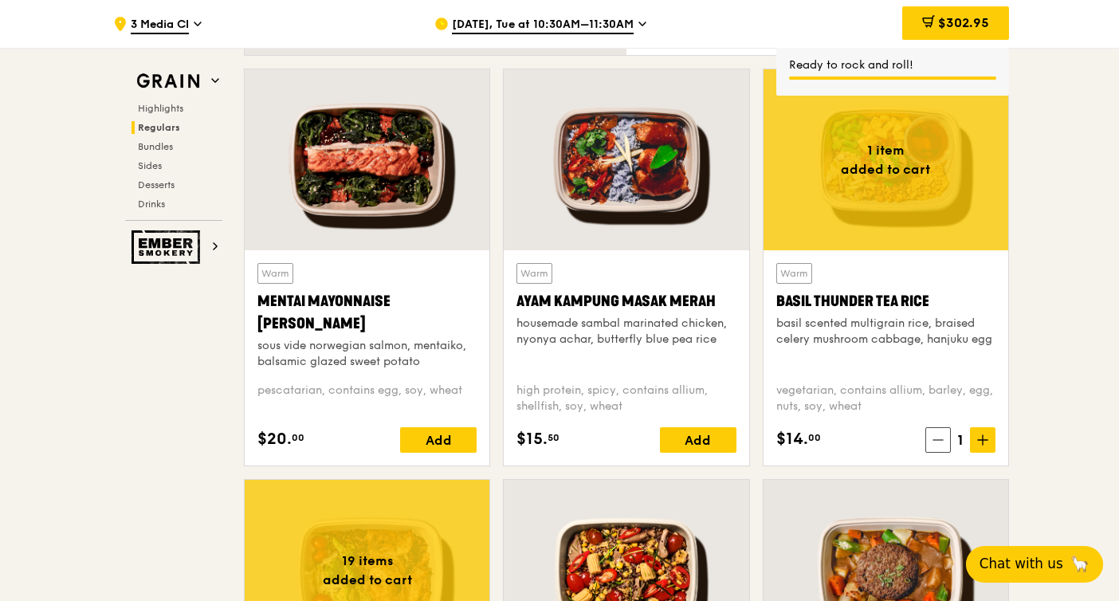
click at [981, 442] on icon at bounding box center [982, 439] width 11 height 11
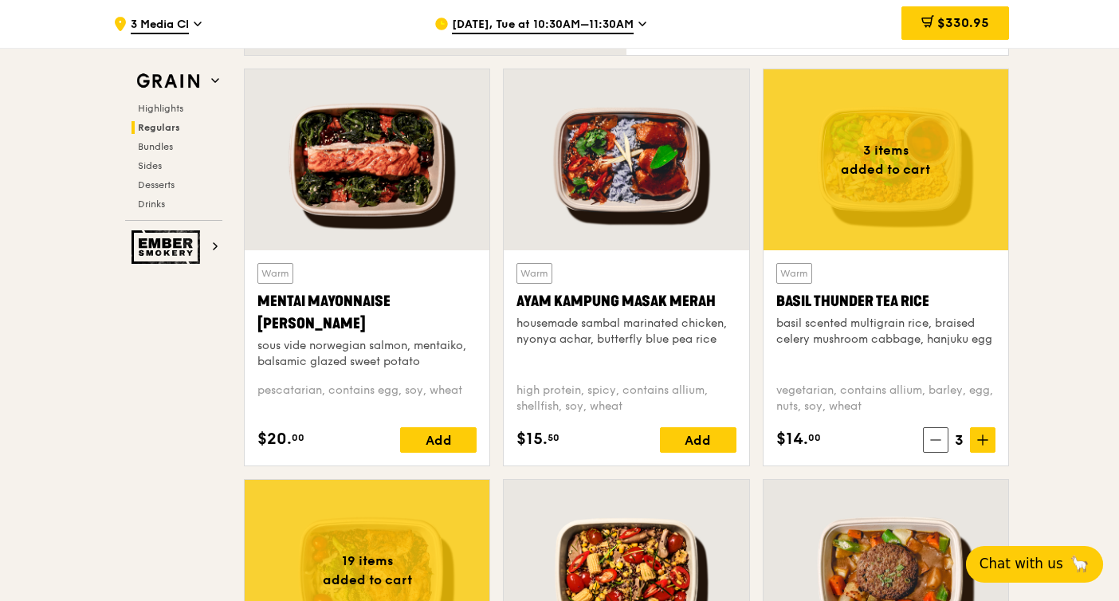
scroll to position [1861, 0]
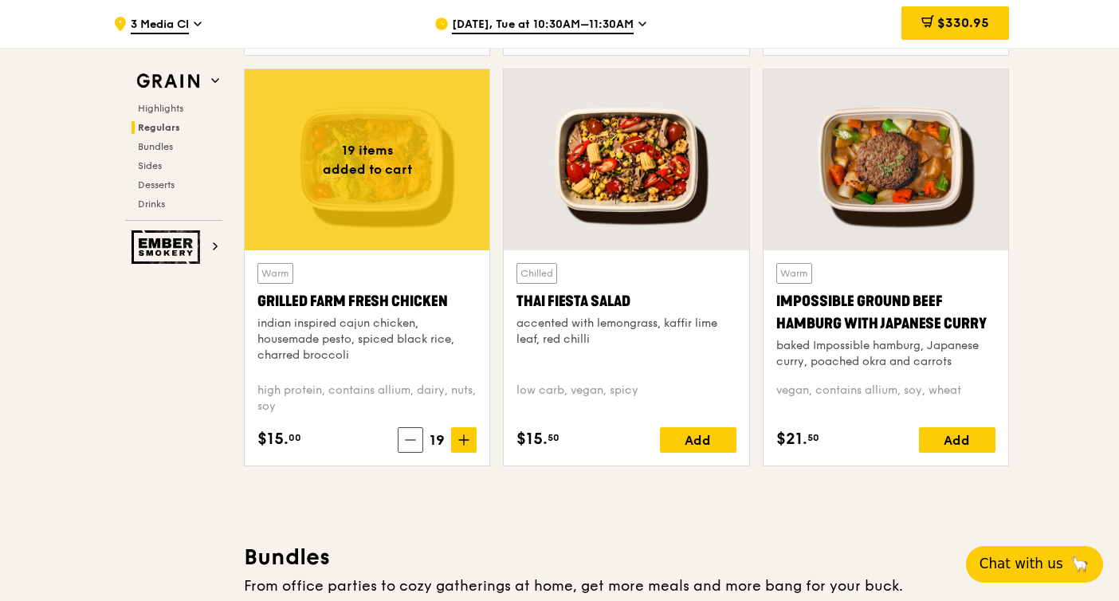
click at [693, 453] on div "Chilled Thai Fiesta Salad accented with lemongrass, kaffir lime leaf, red chill…" at bounding box center [626, 357] width 245 height 215
click at [693, 448] on div "Add" at bounding box center [698, 440] width 77 height 26
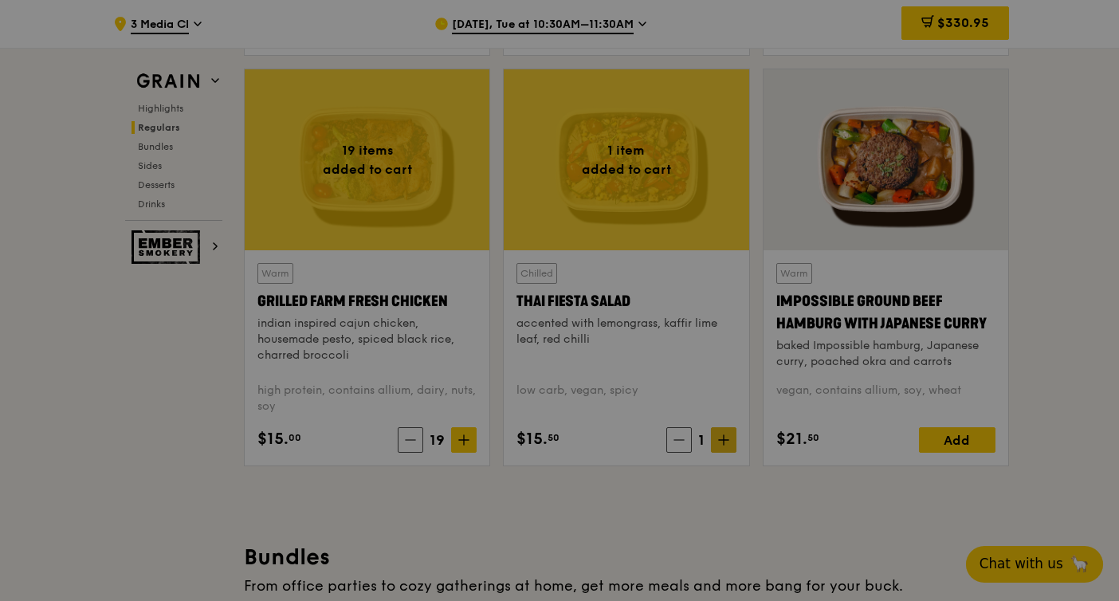
click at [724, 445] on div at bounding box center [559, 300] width 1119 height 601
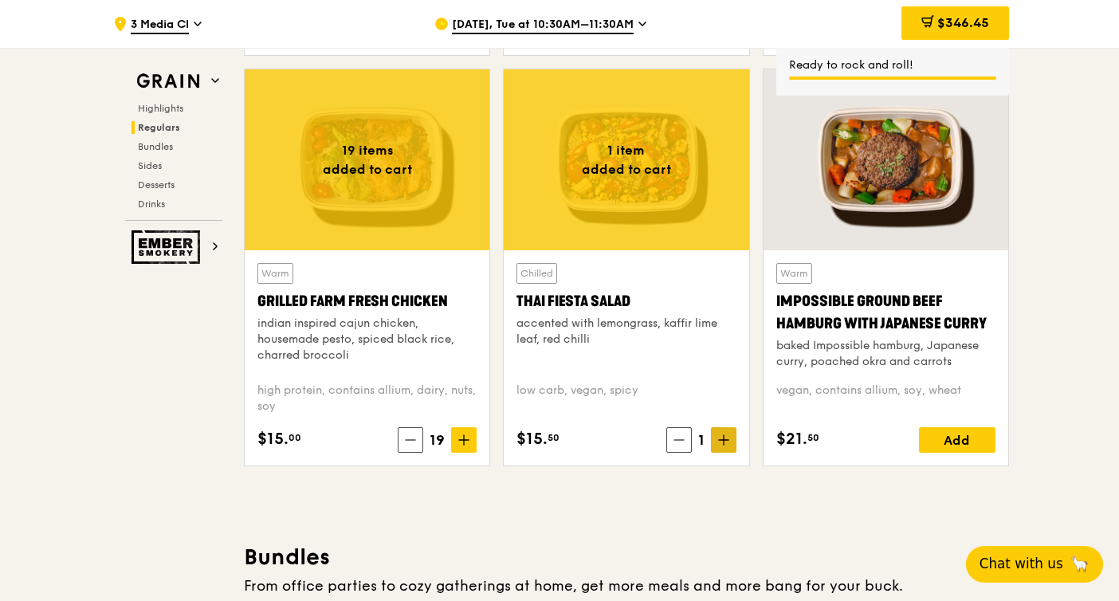
click at [724, 445] on span at bounding box center [724, 440] width 26 height 26
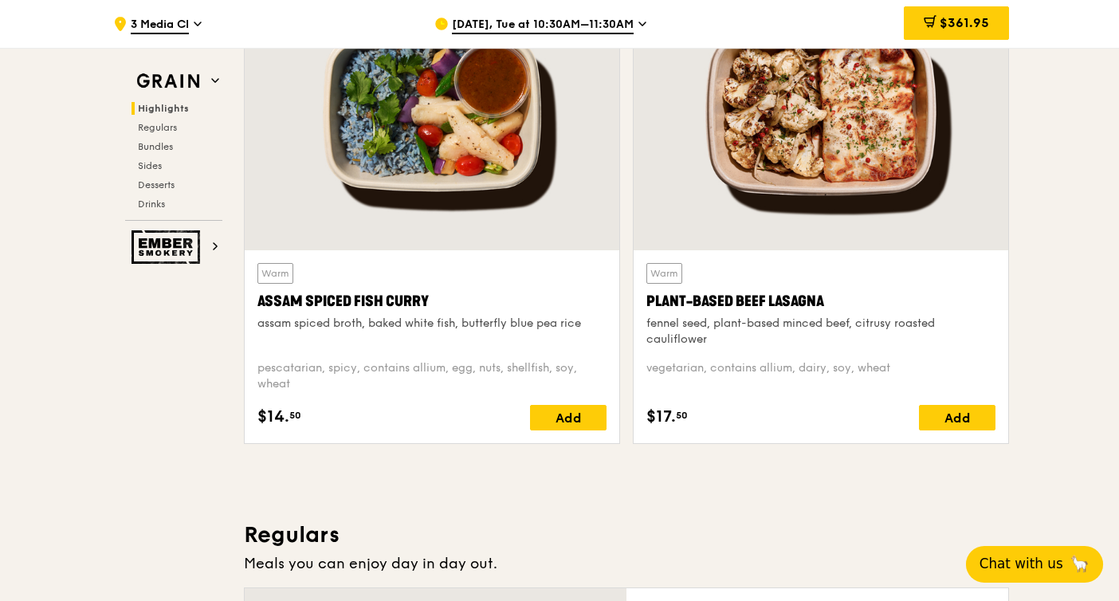
scroll to position [638, 0]
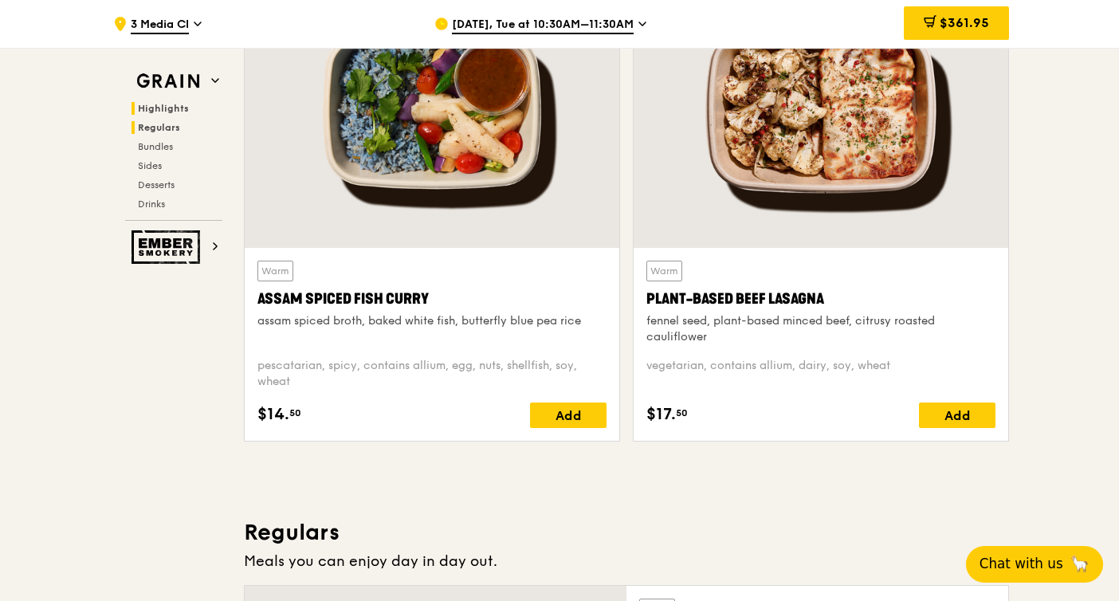
click at [171, 124] on span "Regulars" at bounding box center [159, 127] width 42 height 11
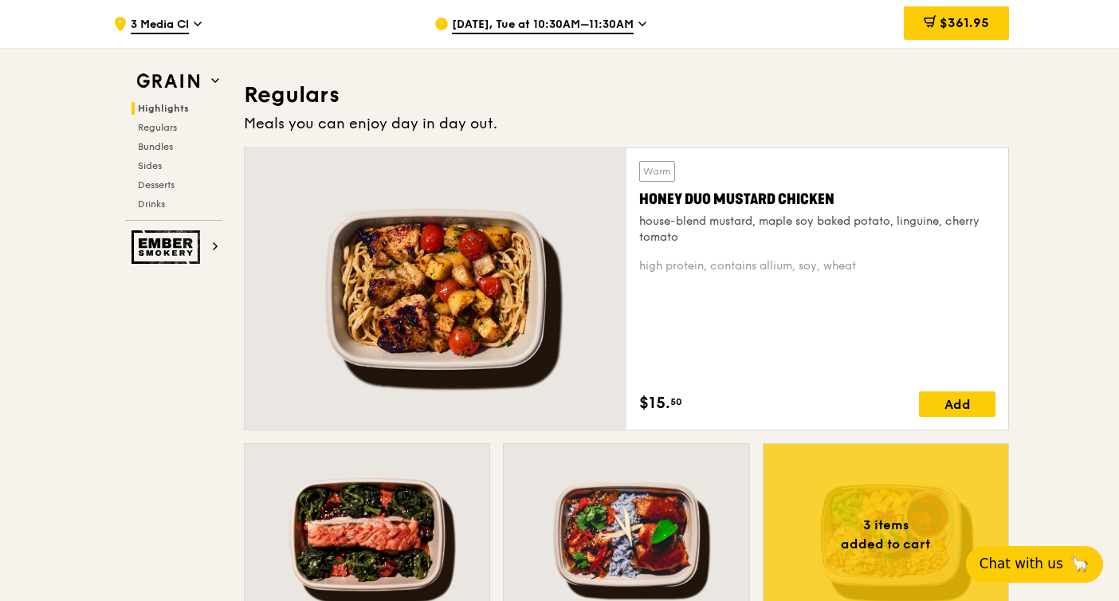
scroll to position [1093, 0]
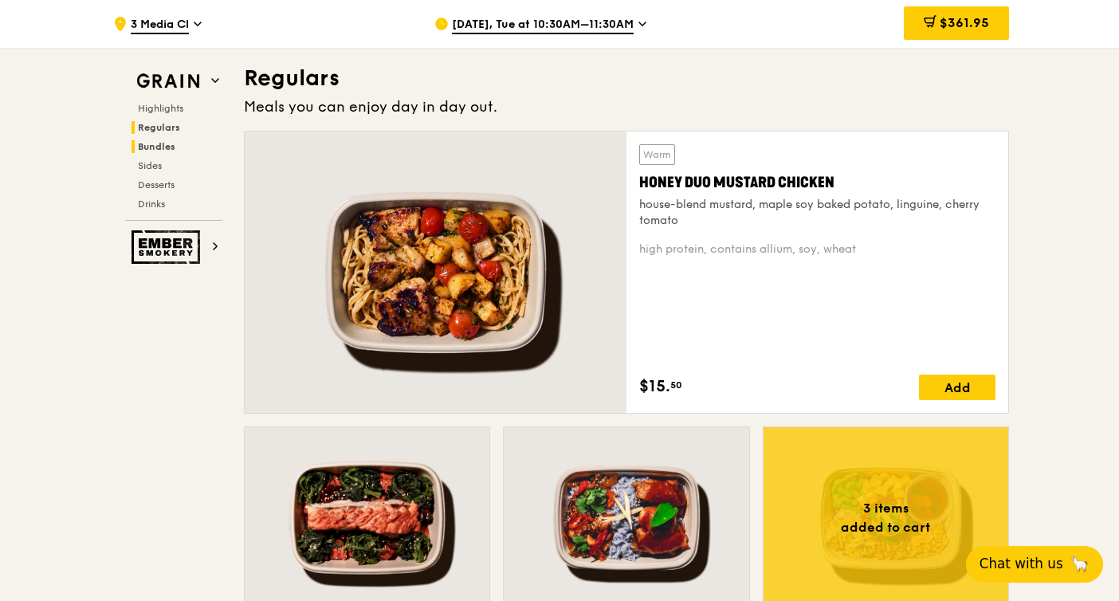
click at [159, 147] on span "Bundles" at bounding box center [156, 146] width 37 height 11
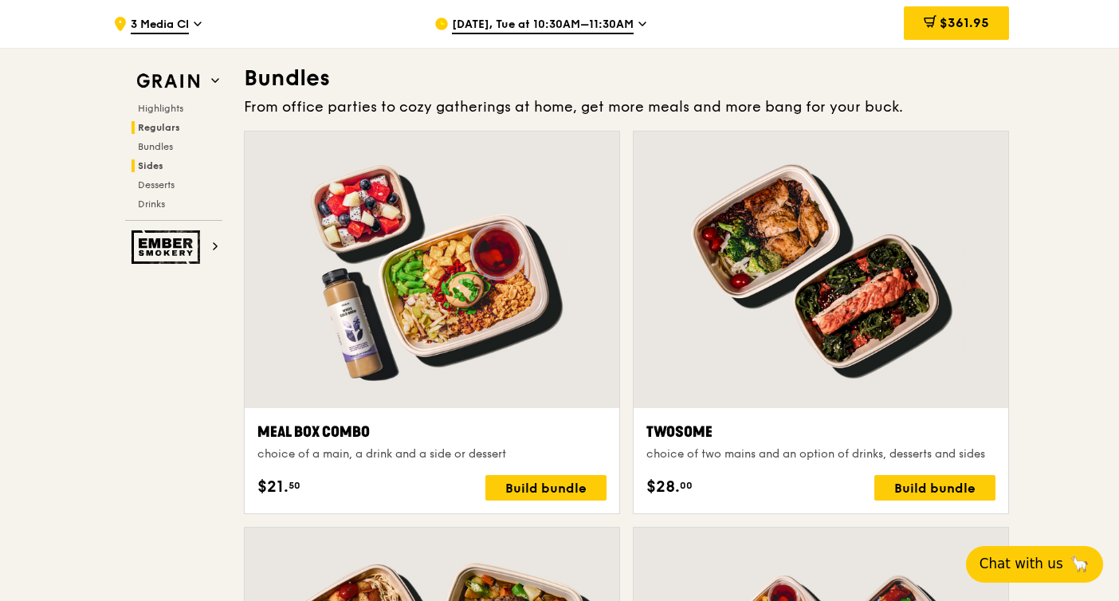
click at [158, 162] on span "Sides" at bounding box center [151, 165] width 26 height 11
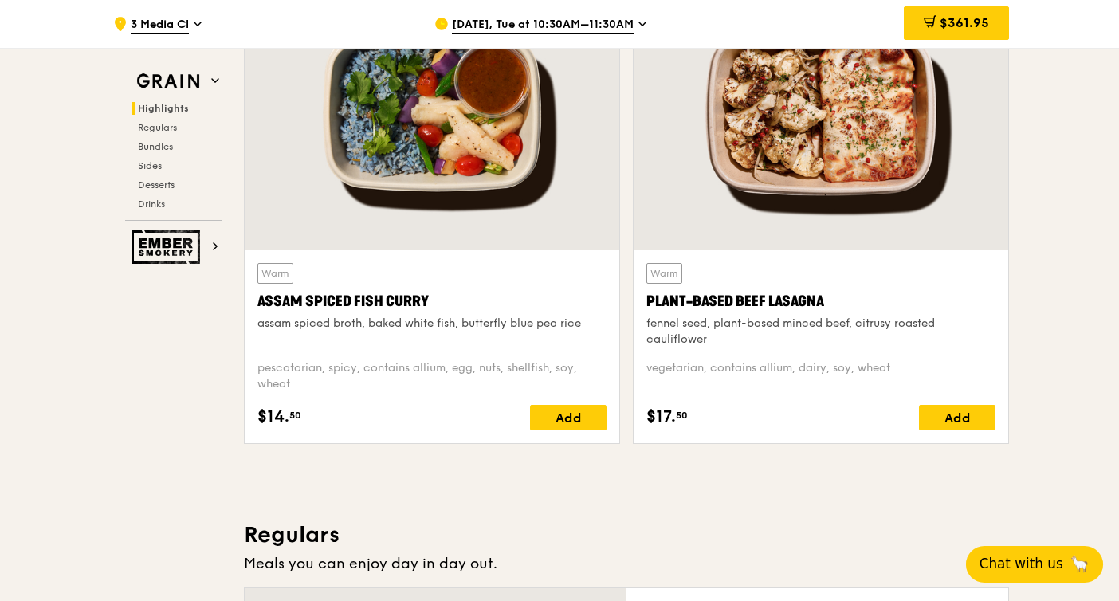
scroll to position [1557, 0]
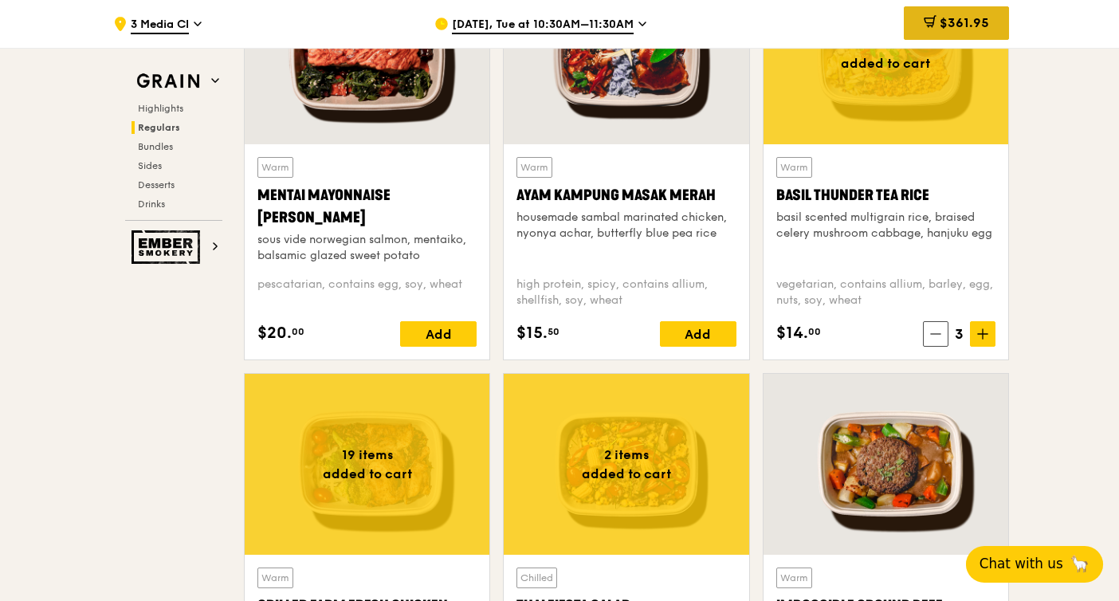
click at [943, 34] on div "$361.95" at bounding box center [956, 22] width 105 height 33
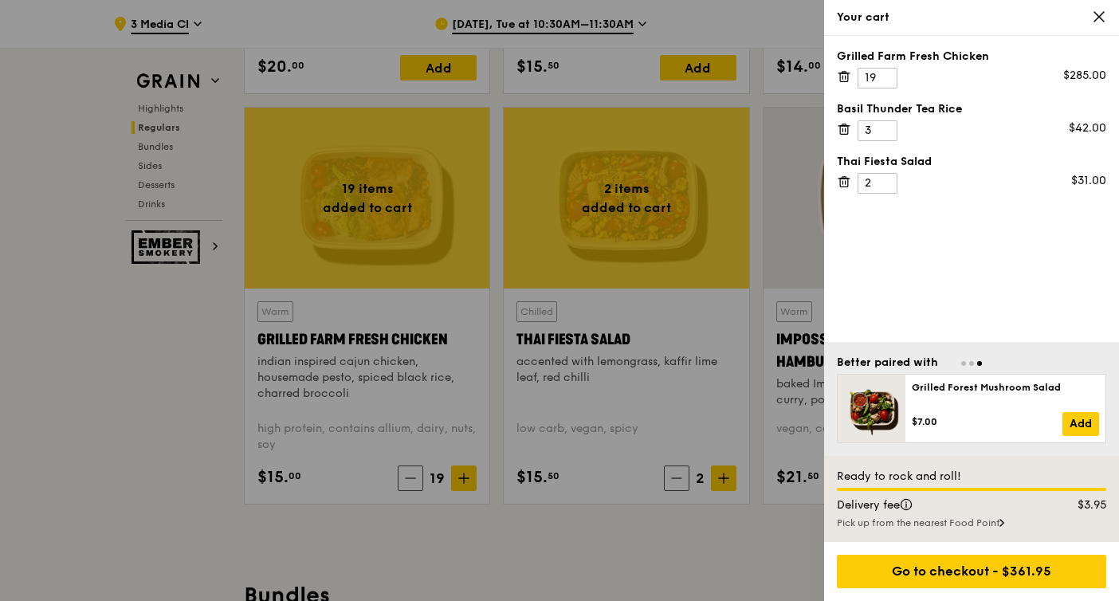
scroll to position [1812, 0]
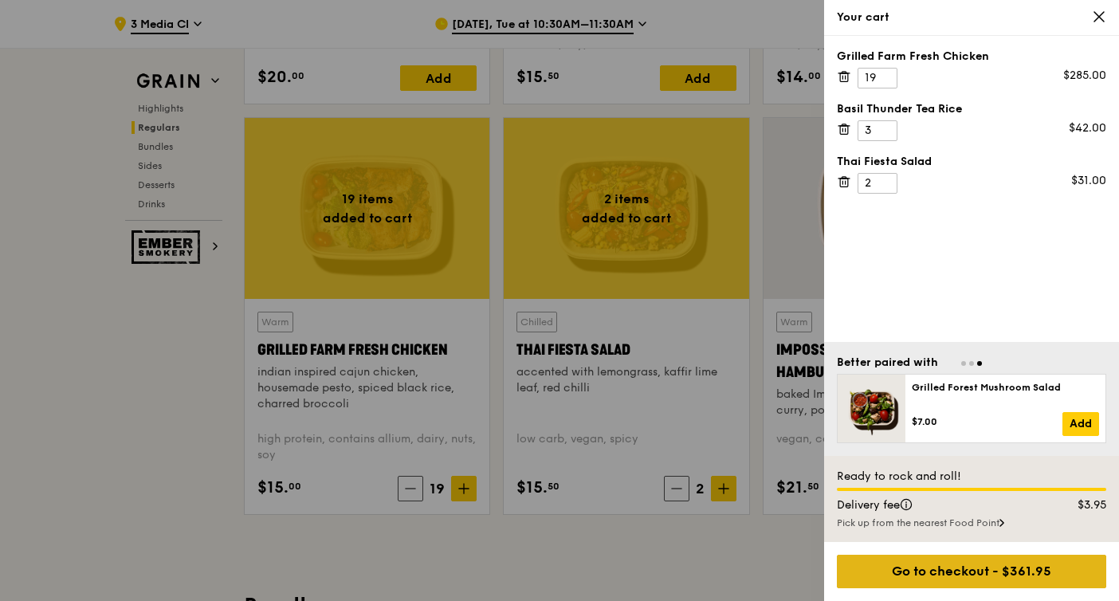
click at [1015, 565] on div "Go to checkout - $361.95" at bounding box center [971, 571] width 269 height 33
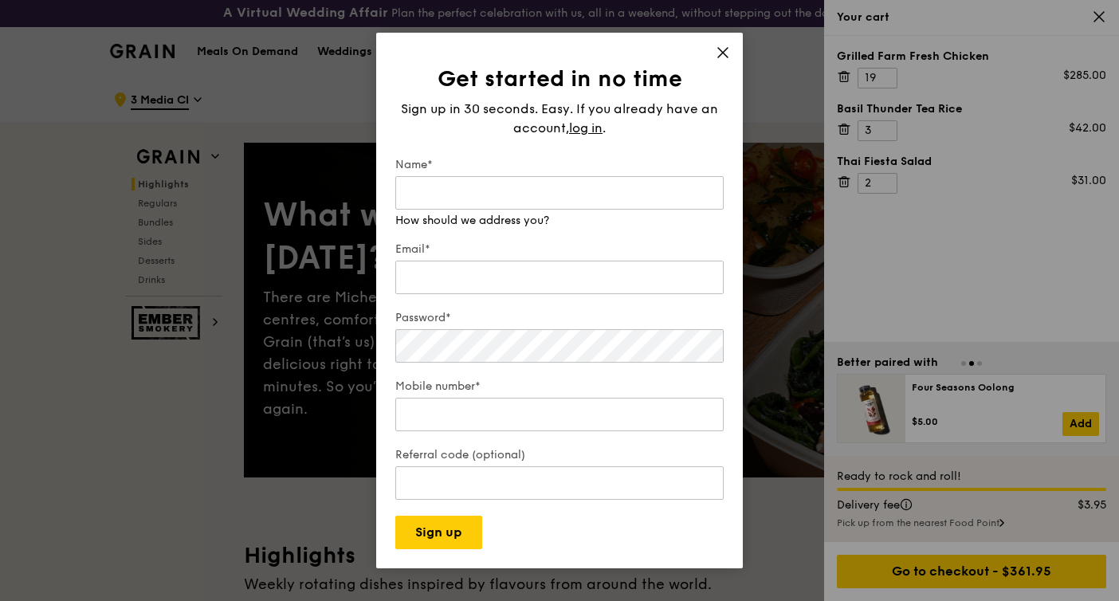
scroll to position [0, 0]
type input "[PERSON_NAME]"
click at [516, 267] on input "Email*" at bounding box center [559, 277] width 328 height 33
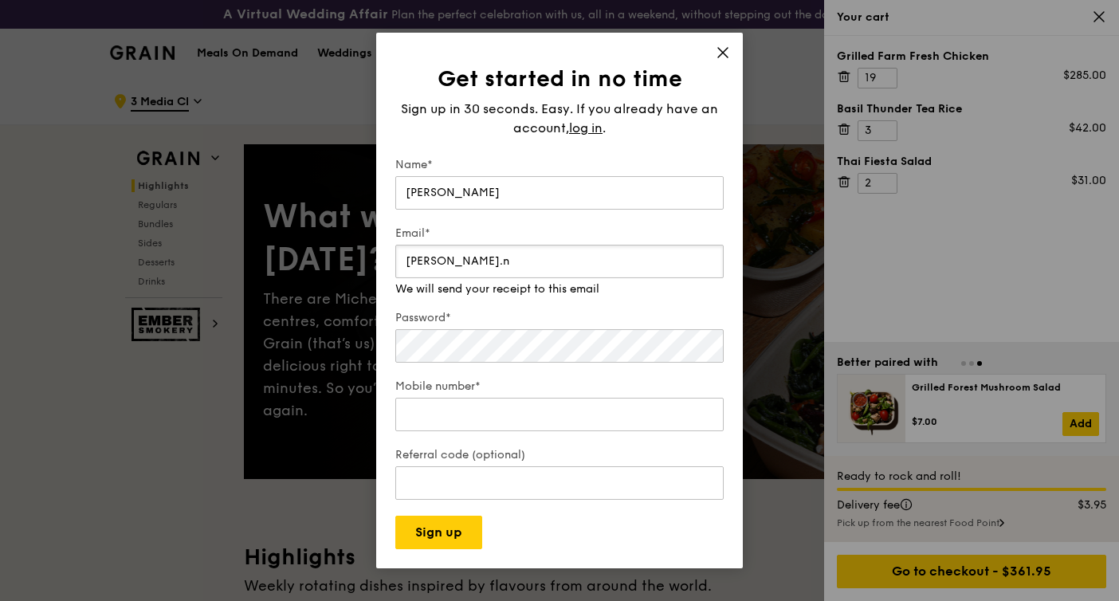
type input "[PERSON_NAME][EMAIL_ADDRESS][DOMAIN_NAME]"
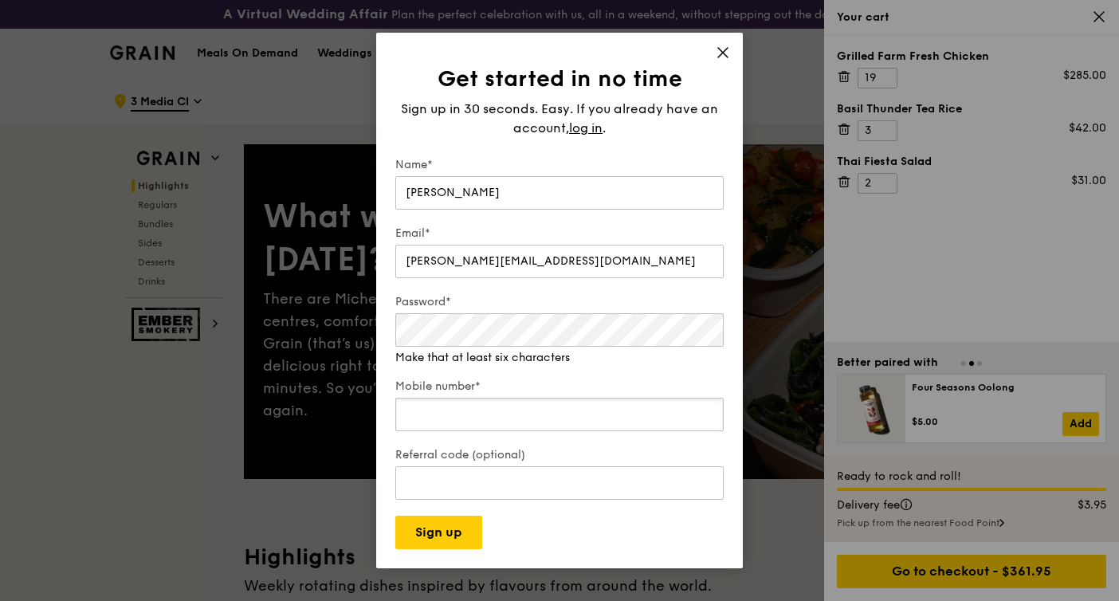
click at [534, 411] on input "Mobile number*" at bounding box center [559, 414] width 328 height 33
type input "84903094369"
click at [542, 473] on input "Referral code (optional)" at bounding box center [559, 482] width 328 height 33
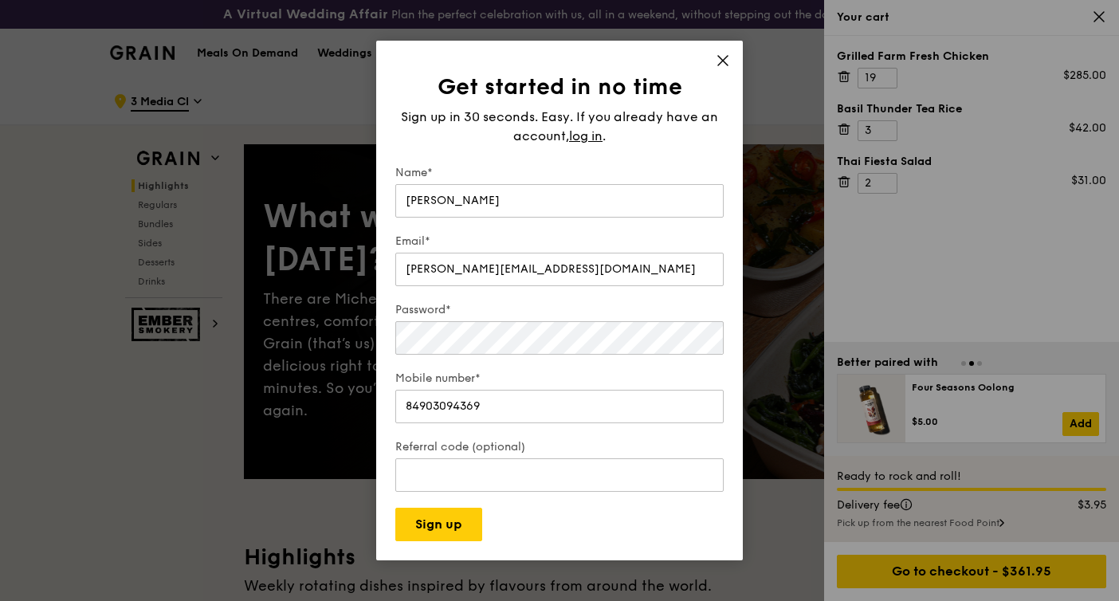
click at [544, 381] on div "Mobile number* [PHONE_NUMBER]" at bounding box center [559, 399] width 328 height 56
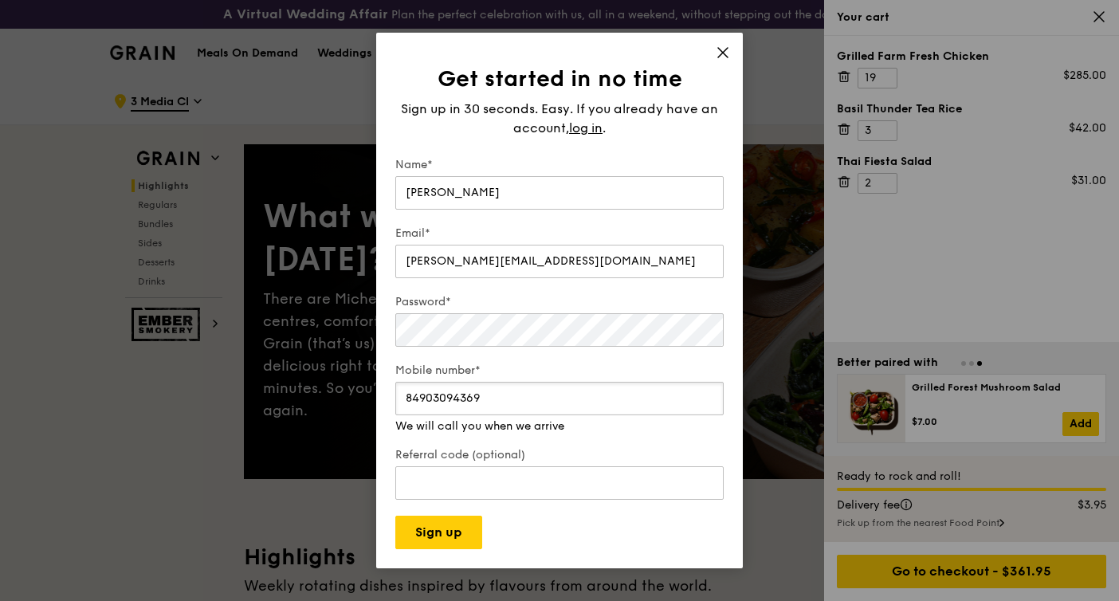
click at [541, 401] on input "84903094369" at bounding box center [559, 398] width 328 height 33
click at [528, 469] on input "Referral code (optional)" at bounding box center [559, 466] width 328 height 33
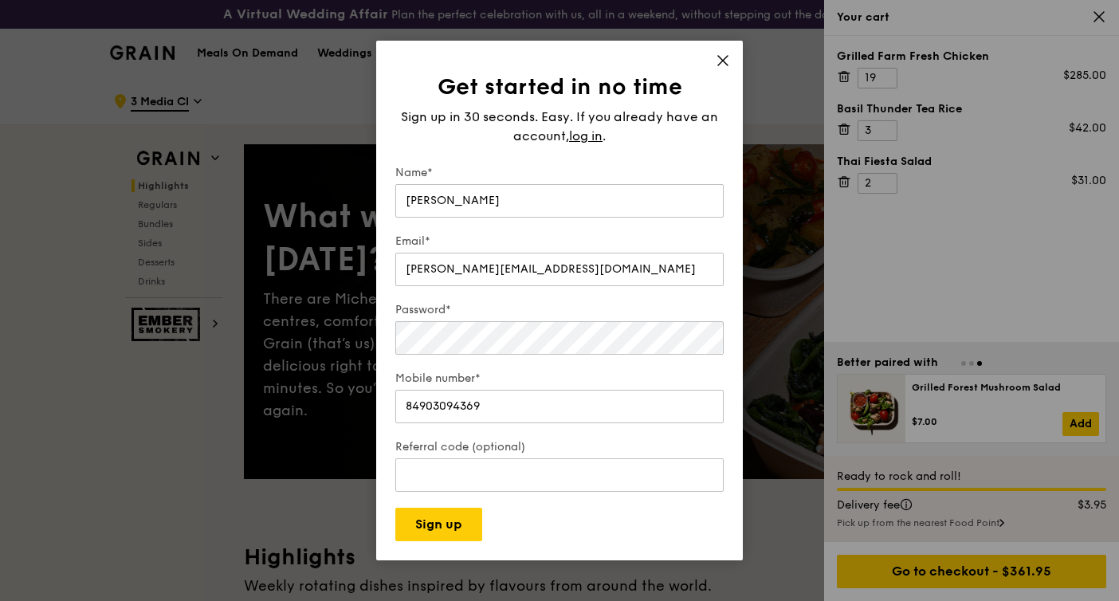
click at [514, 510] on form "Name* [PERSON_NAME] [PERSON_NAME][EMAIL_ADDRESS][DOMAIN_NAME] Password* Mobile …" at bounding box center [559, 353] width 328 height 376
click at [473, 518] on button "Sign up" at bounding box center [438, 524] width 87 height 33
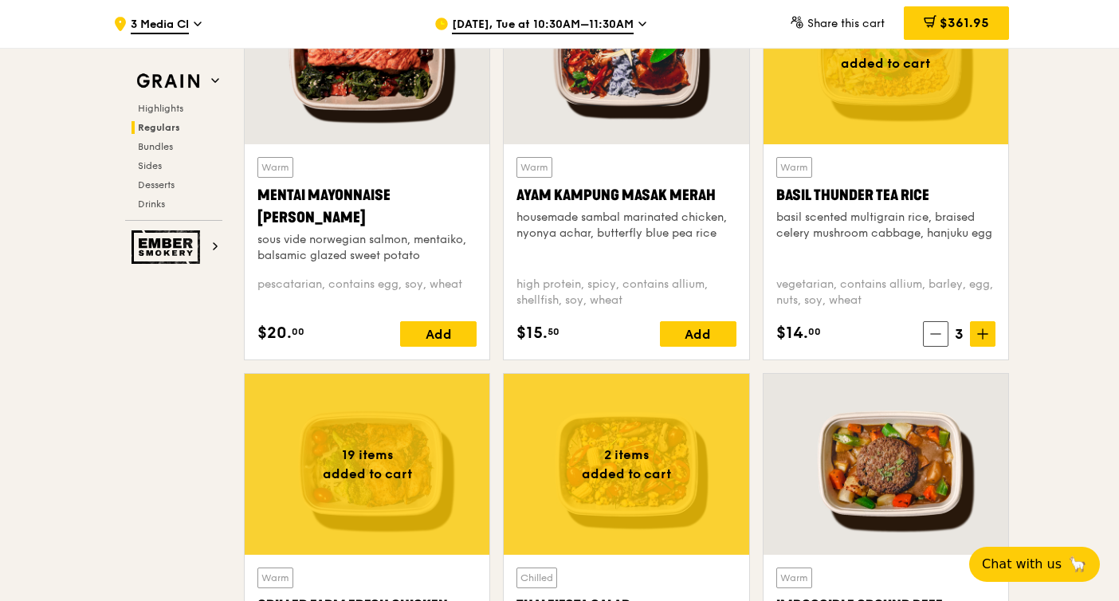
scroll to position [636, 0]
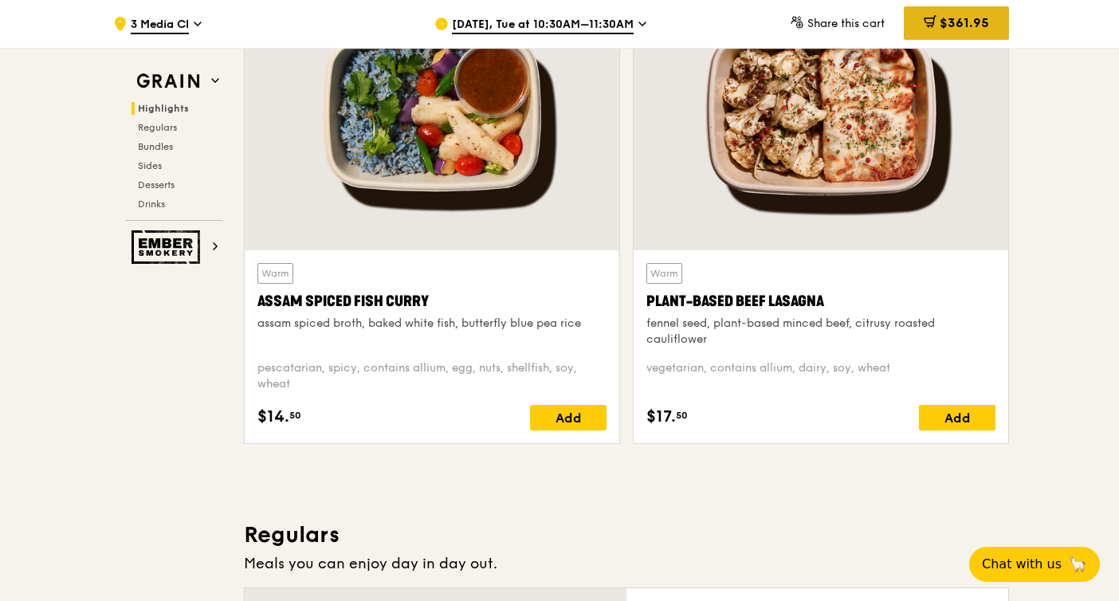
click at [970, 28] on span "$361.95" at bounding box center [964, 22] width 49 height 15
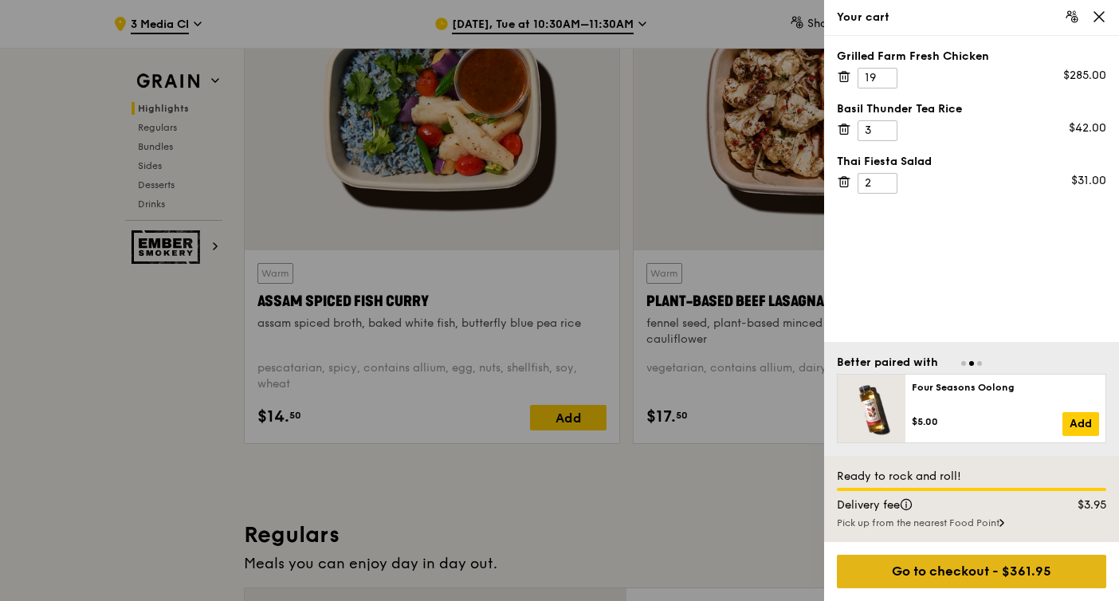
click at [979, 562] on div "Go to checkout - $361.95" at bounding box center [971, 571] width 269 height 33
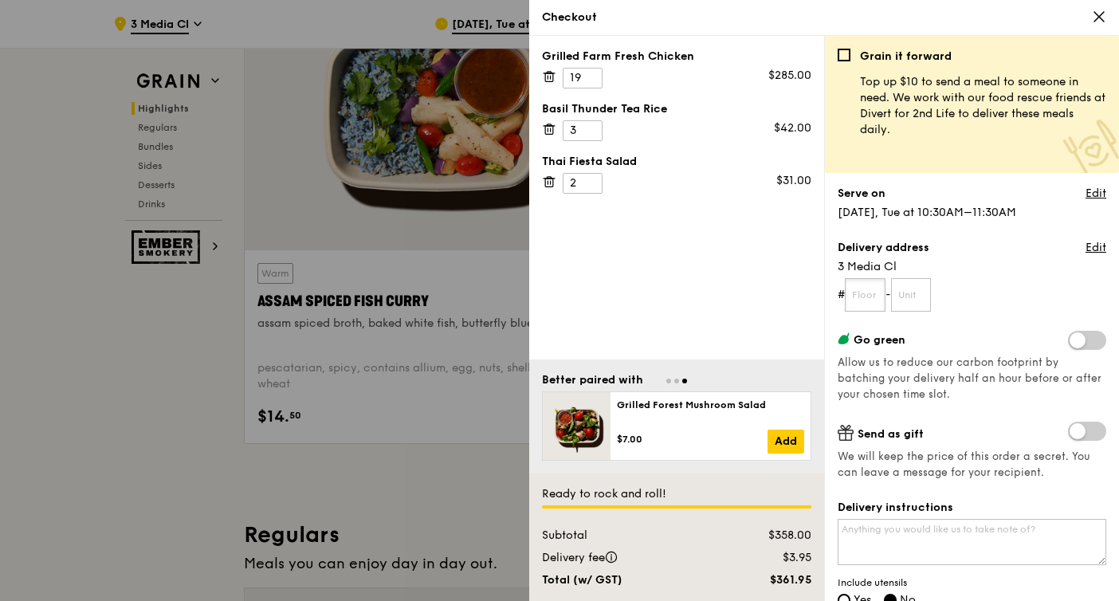
click at [872, 299] on input "text" at bounding box center [865, 294] width 41 height 33
click at [906, 293] on input "text" at bounding box center [911, 294] width 41 height 33
click at [974, 285] on form "# -" at bounding box center [972, 294] width 269 height 33
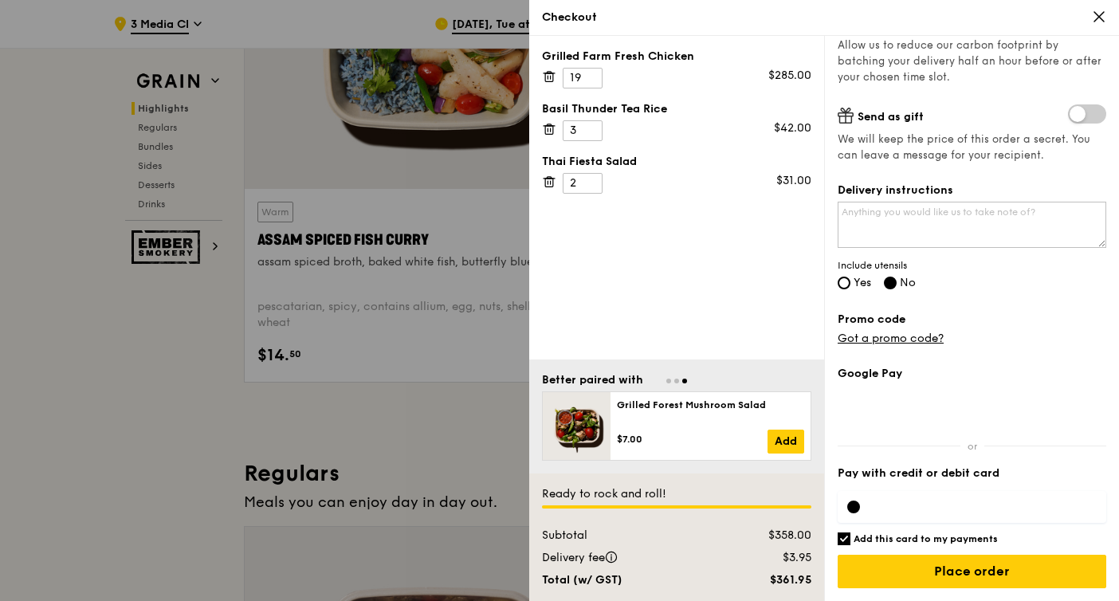
scroll to position [701, 0]
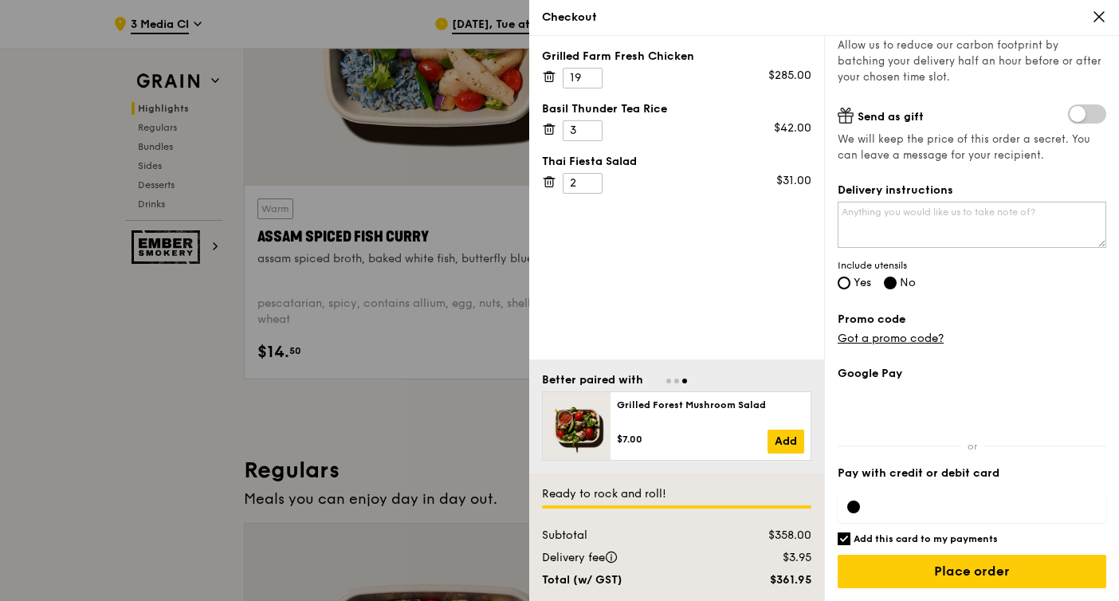
click at [927, 330] on div "Promo code Got a promo code?" at bounding box center [972, 329] width 269 height 35
click at [927, 336] on link "Got a promo code?" at bounding box center [891, 339] width 106 height 14
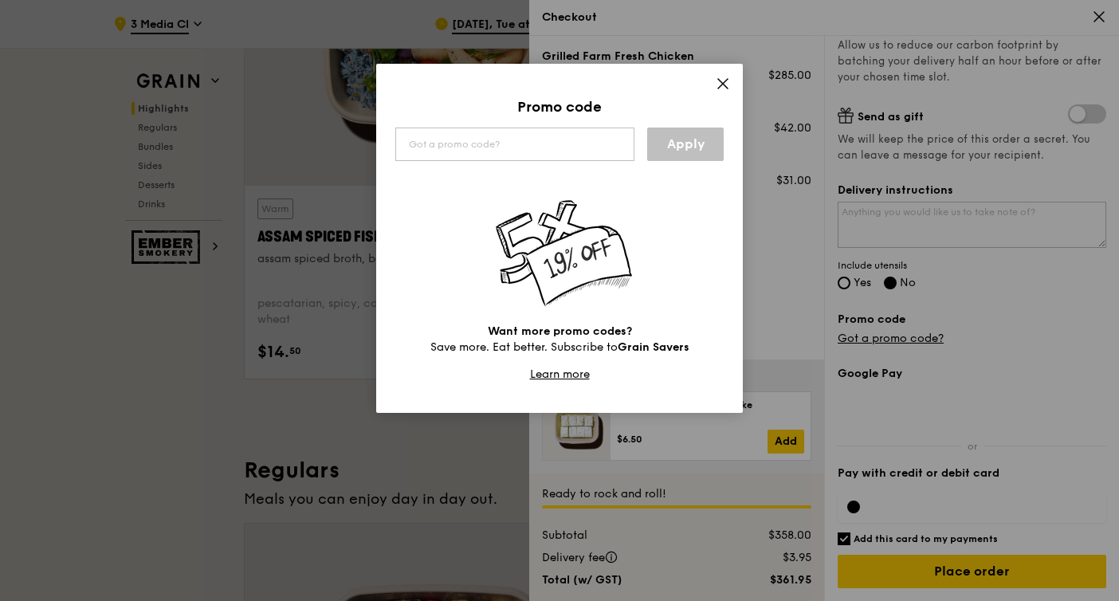
click at [731, 85] on div "Promo code Apply Want more promo codes? Save more. Eat better. Subscribe to Gra…" at bounding box center [559, 238] width 367 height 349
click at [719, 83] on icon at bounding box center [723, 84] width 14 height 14
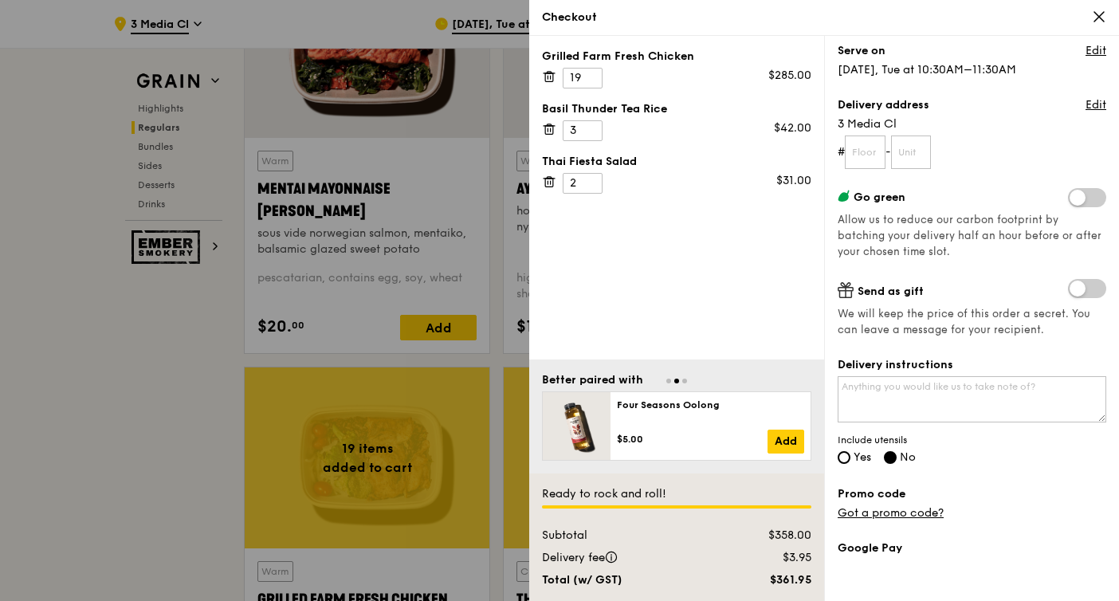
scroll to position [317, 0]
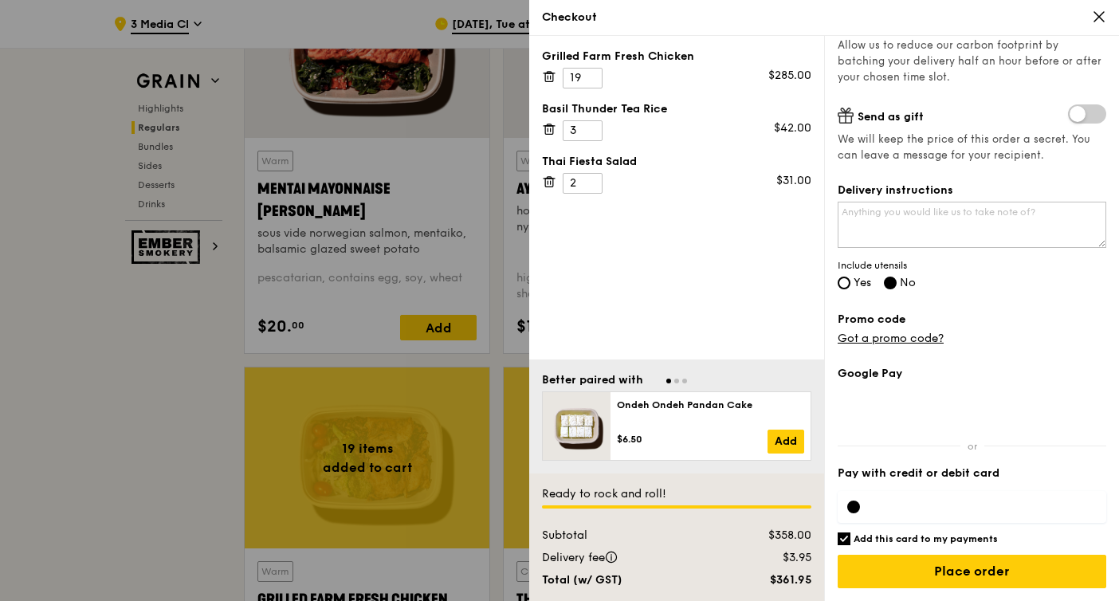
click at [858, 505] on div at bounding box center [853, 507] width 13 height 13
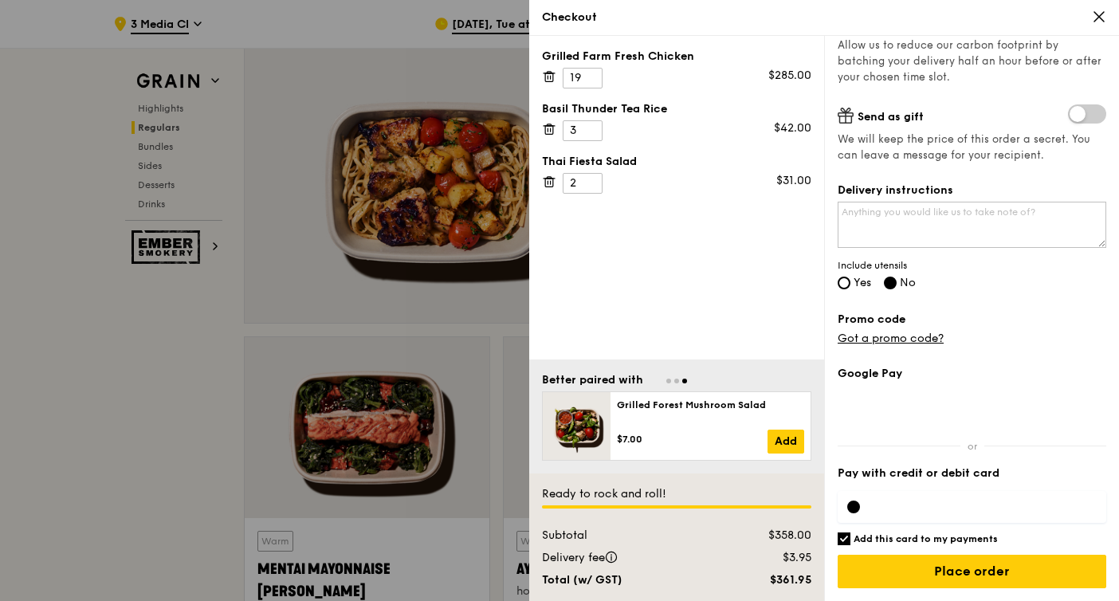
scroll to position [0, 0]
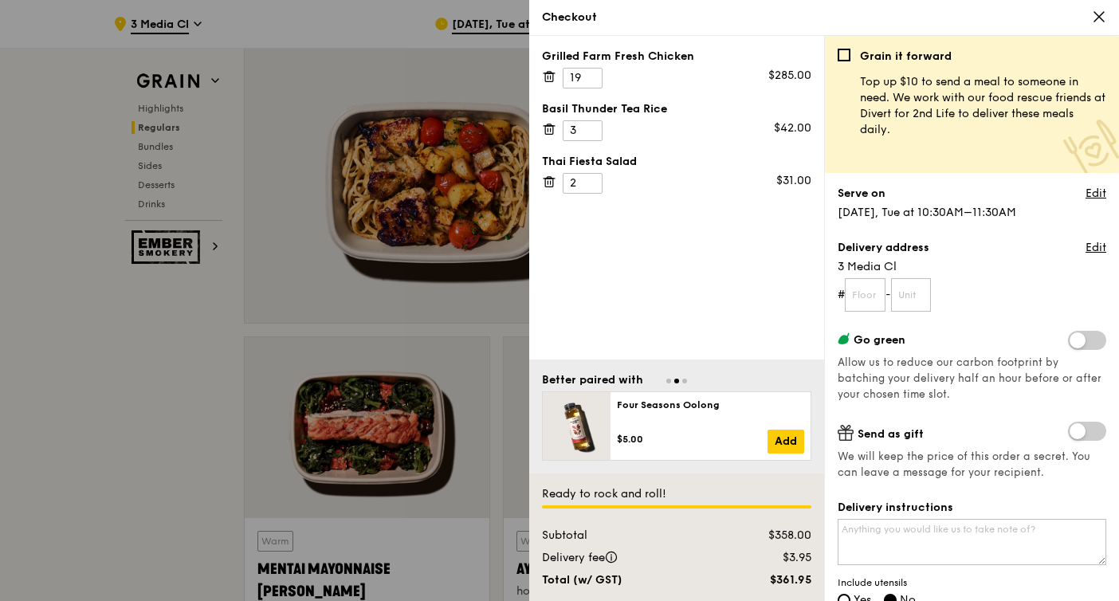
click at [650, 127] on div "Basil Thunder Tea Rice 3 $42.00" at bounding box center [676, 121] width 269 height 40
click at [581, 192] on input "2" at bounding box center [583, 183] width 40 height 21
type input "3"
click at [589, 182] on input "3" at bounding box center [583, 183] width 40 height 21
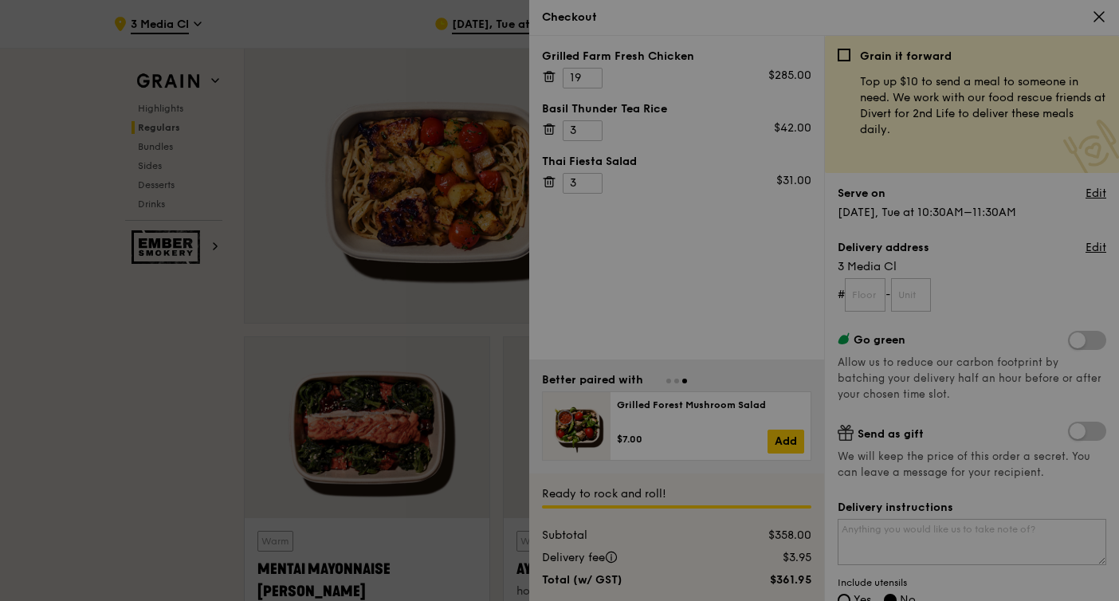
click at [638, 219] on div at bounding box center [559, 300] width 1119 height 601
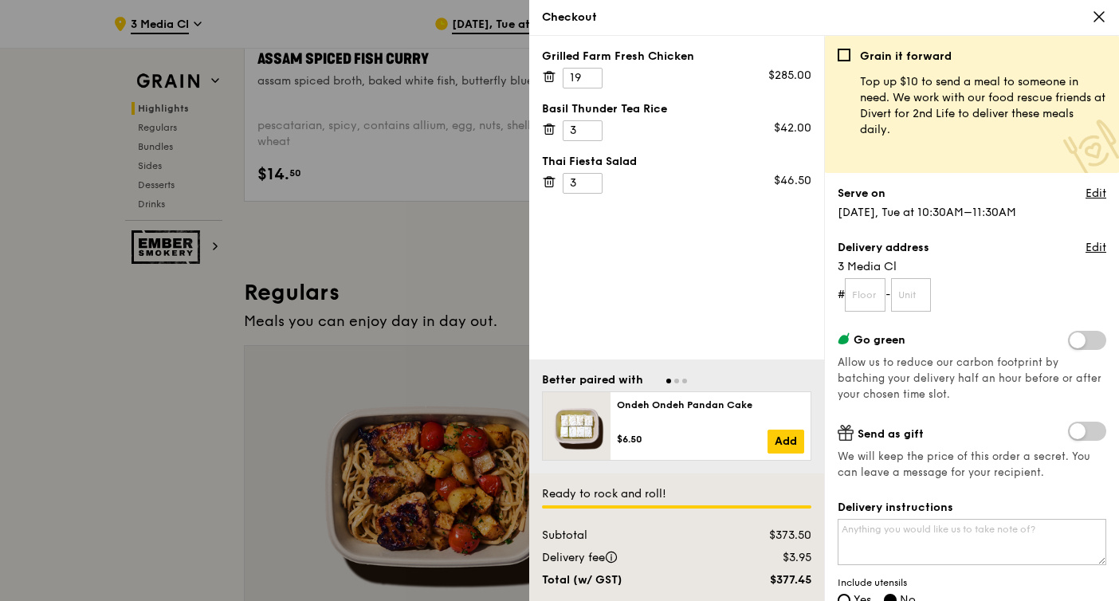
scroll to position [842, 0]
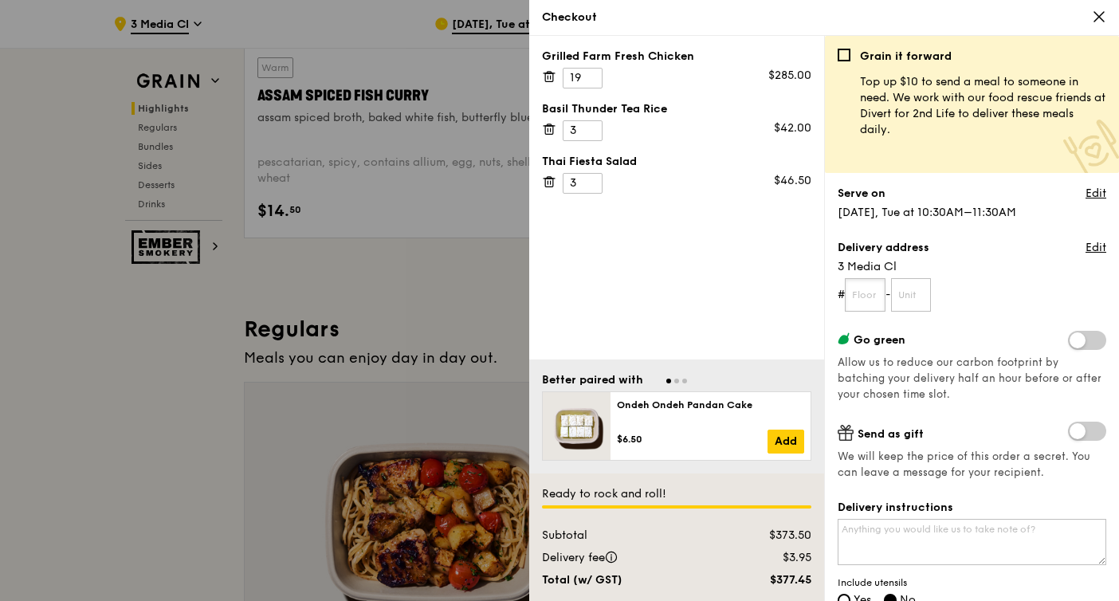
click at [878, 306] on input "text" at bounding box center [865, 294] width 41 height 33
type input "g"
type input "G"
click at [913, 297] on input "text" at bounding box center [911, 294] width 41 height 33
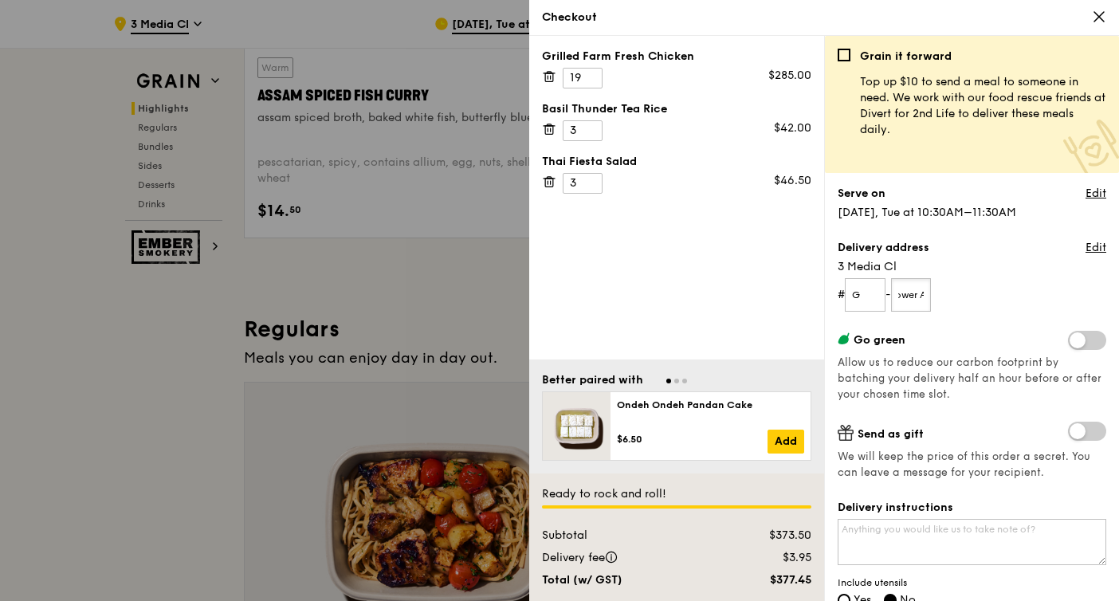
type input "Tower A"
click at [1008, 313] on div "Grain it forward Top up $10 to send a meal to someone in need. We work with our…" at bounding box center [972, 325] width 269 height 552
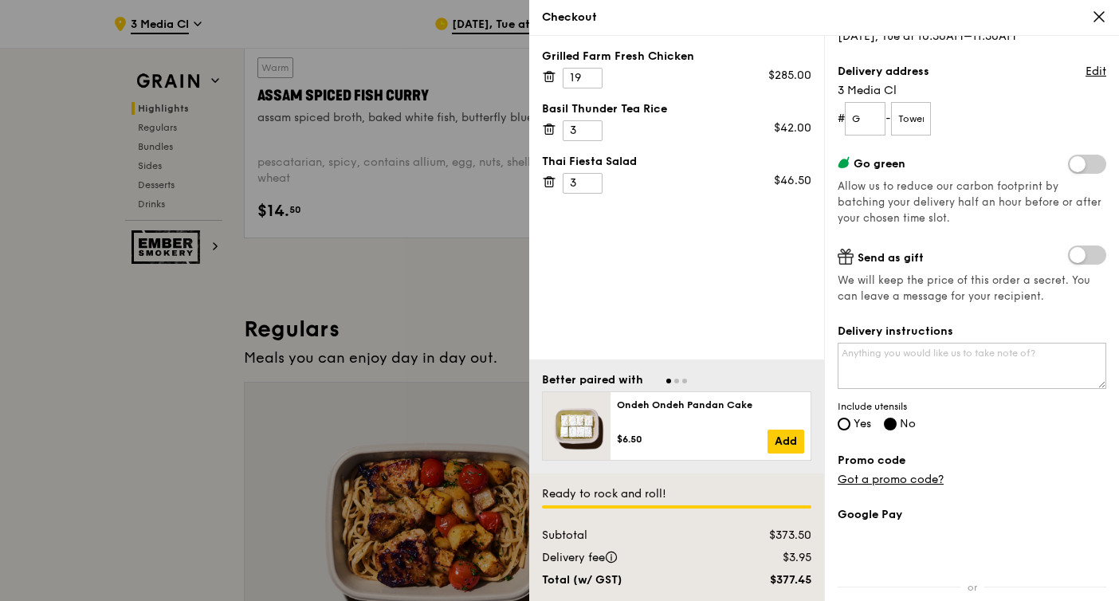
scroll to position [178, 0]
click at [967, 368] on textarea "Delivery instructions" at bounding box center [972, 364] width 269 height 46
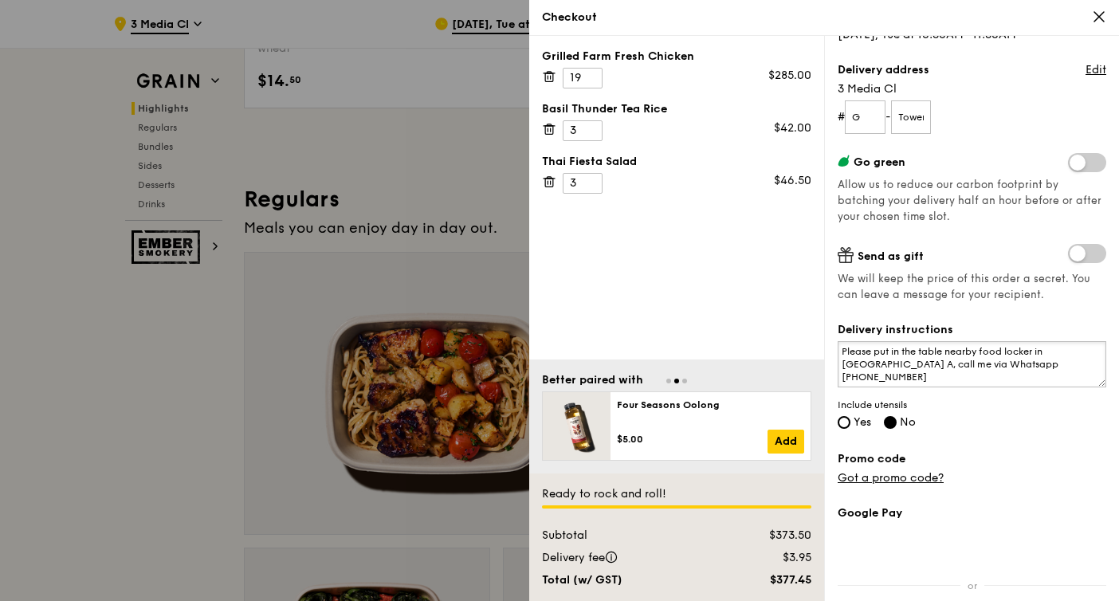
scroll to position [1368, 0]
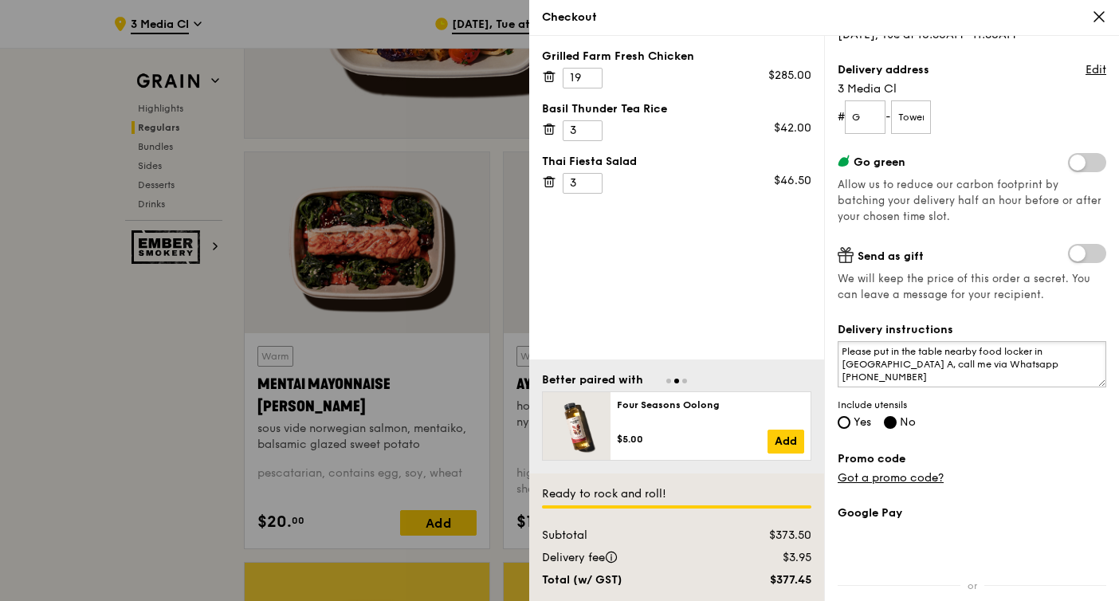
type textarea "Please put in the table nearby food locker in Tower A, call me via Whatsapp +84…"
click at [1082, 441] on div "Grain it forward Top up $10 to send a meal to someone in need. We work with our…" at bounding box center [971, 318] width 295 height 565
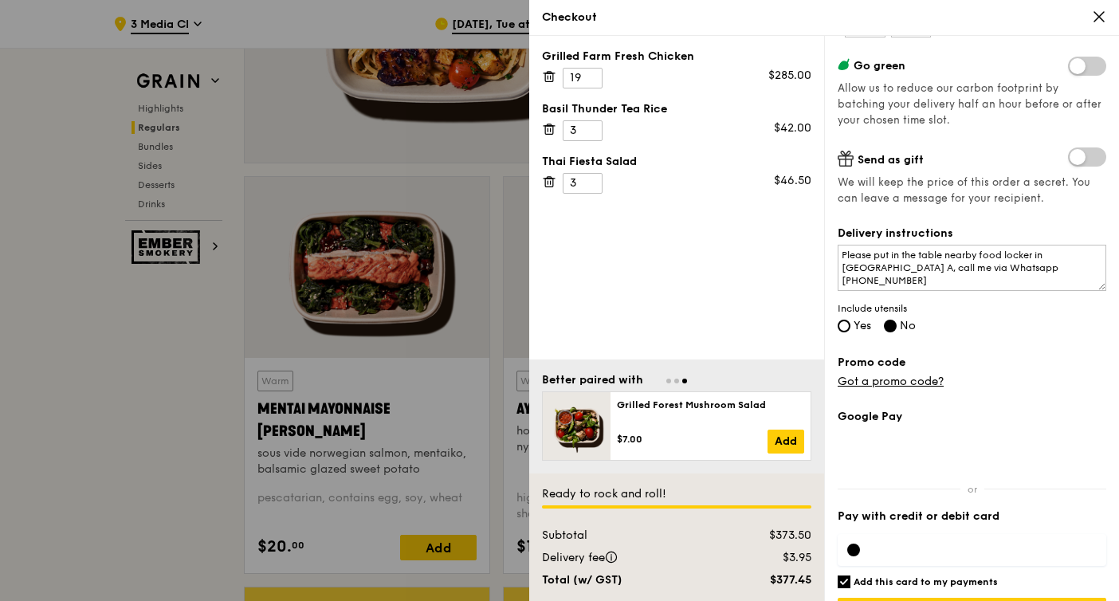
scroll to position [303, 0]
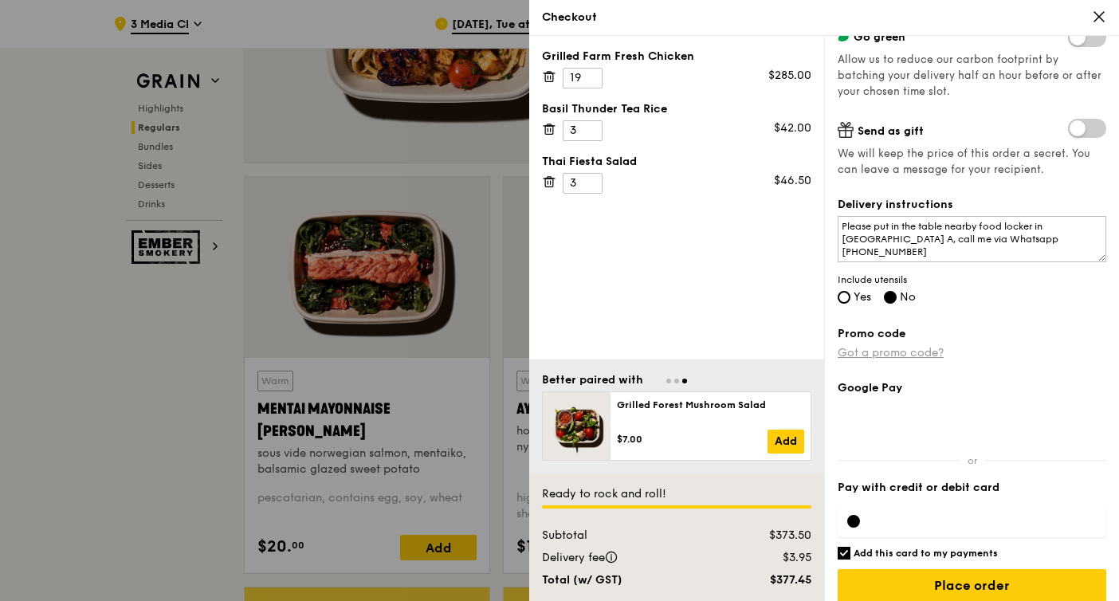
click at [909, 355] on link "Got a promo code?" at bounding box center [891, 353] width 106 height 14
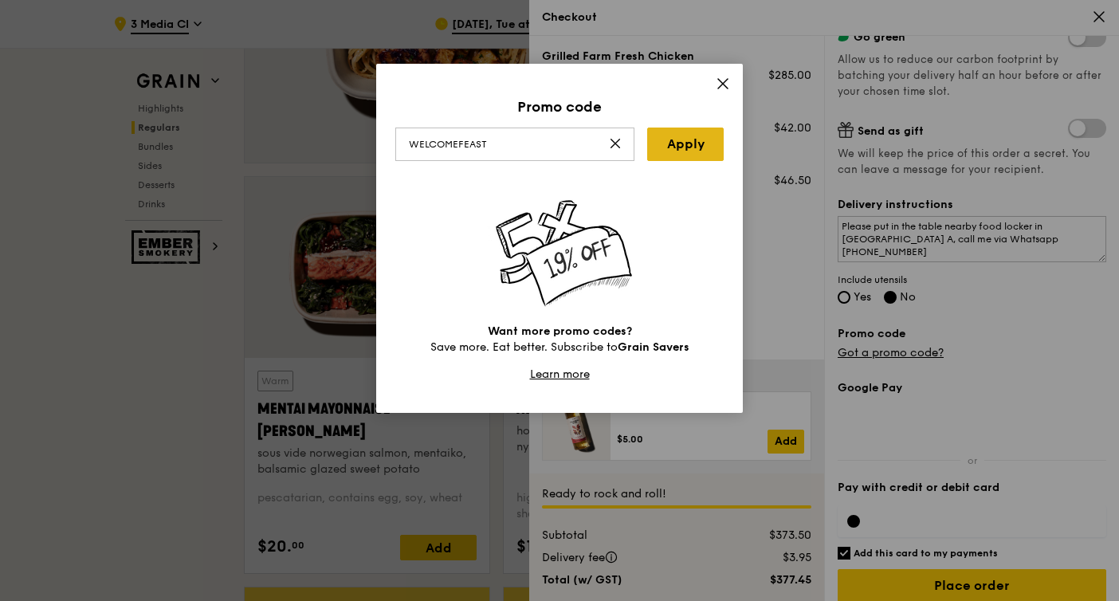
click at [694, 138] on link "Apply" at bounding box center [685, 144] width 77 height 33
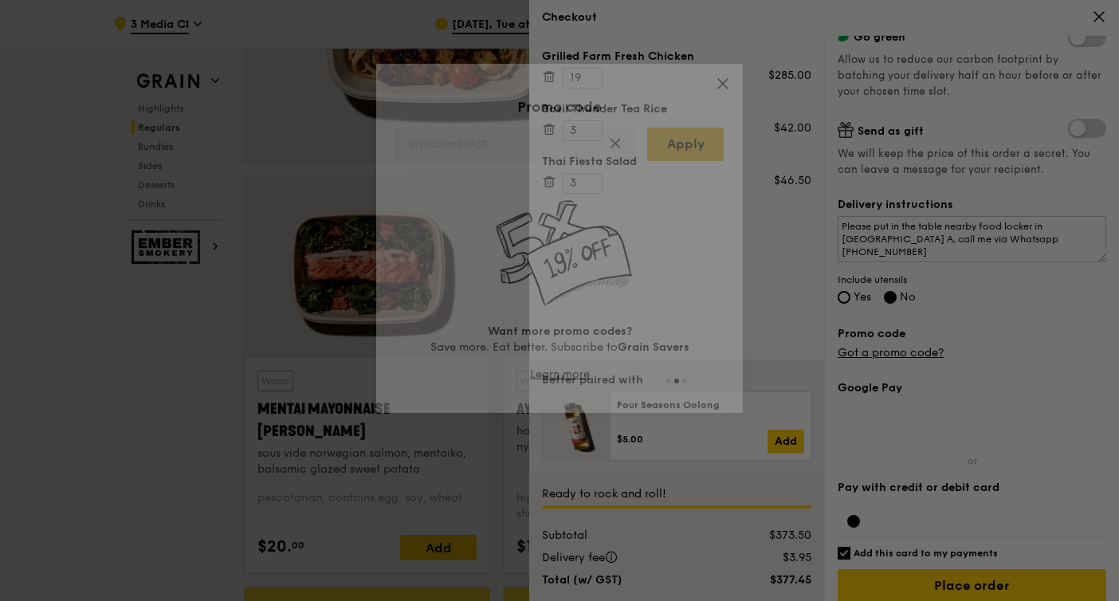
type input "WELCOMEFEAST"
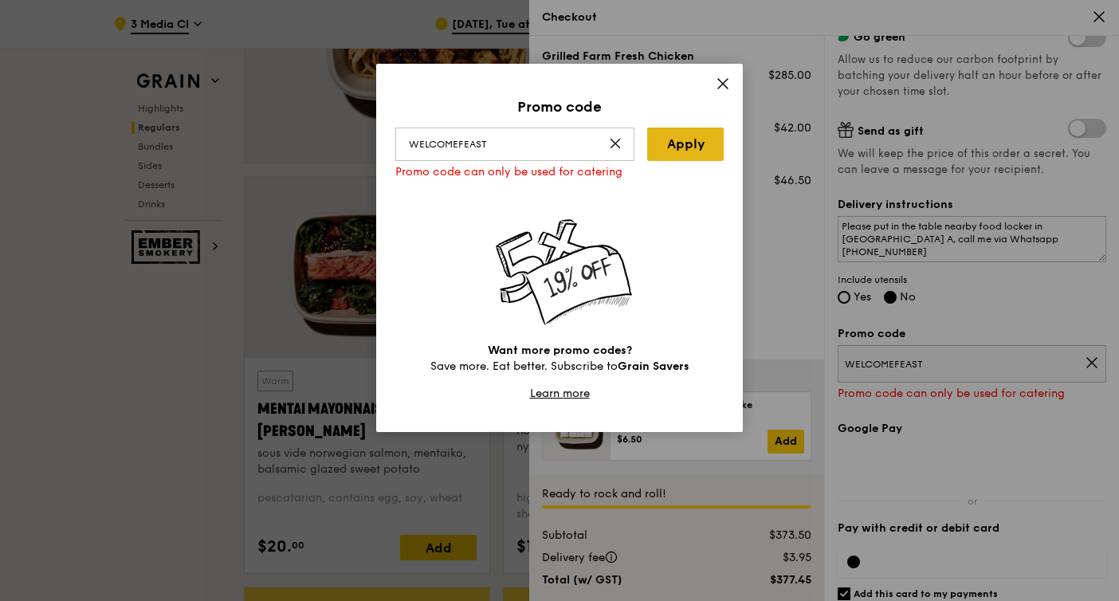
click at [675, 143] on link "Apply" at bounding box center [685, 144] width 77 height 33
click at [720, 82] on icon at bounding box center [723, 84] width 14 height 14
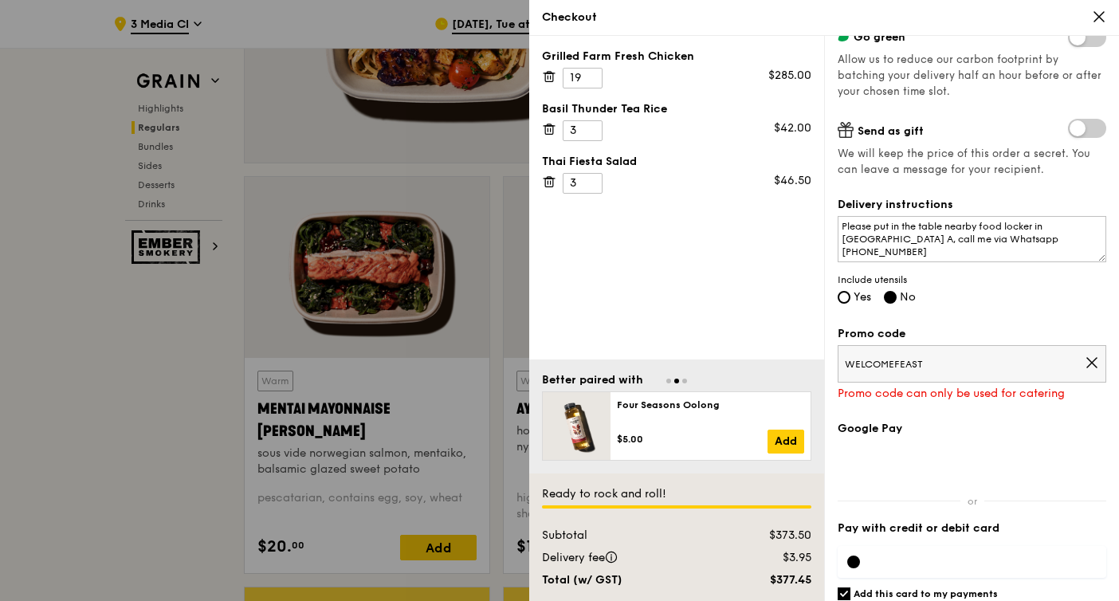
click at [1095, 364] on icon at bounding box center [1092, 362] width 14 height 14
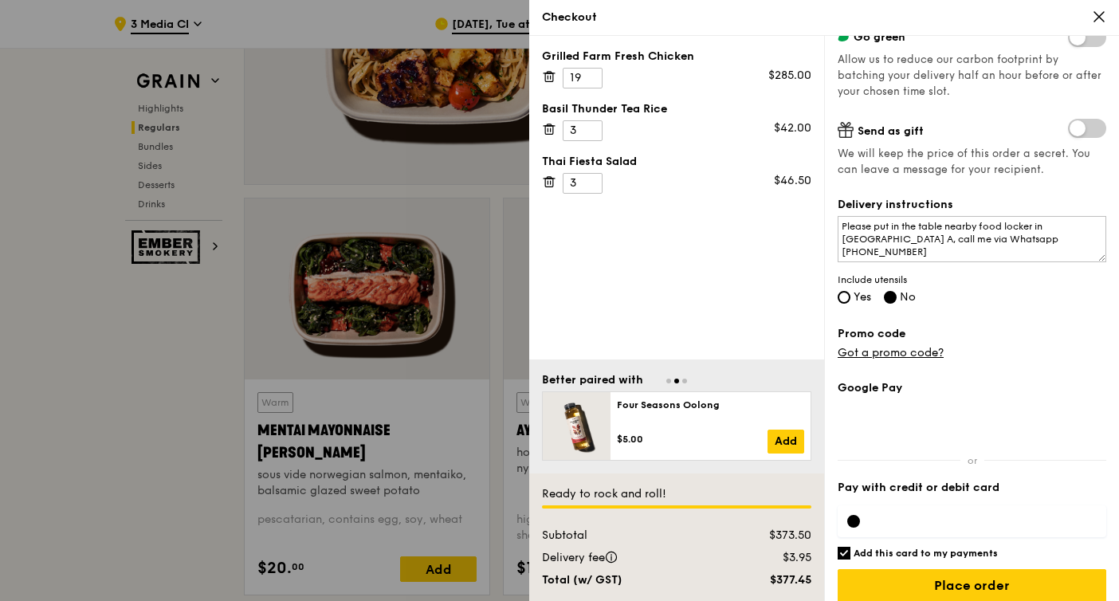
scroll to position [1320, 0]
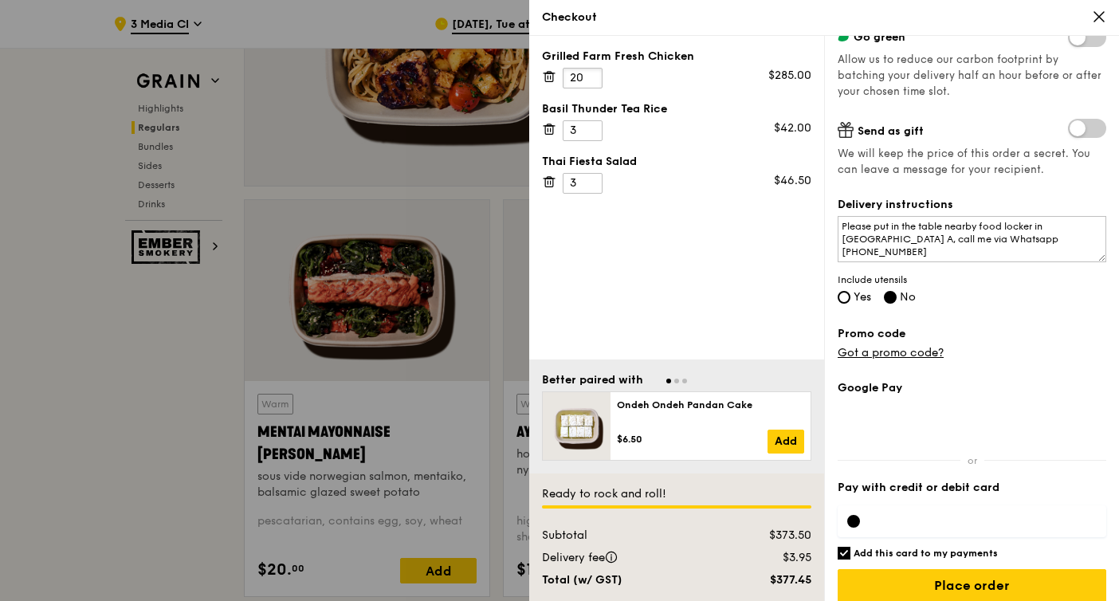
type input "20"
click at [591, 74] on input "20" at bounding box center [583, 78] width 40 height 21
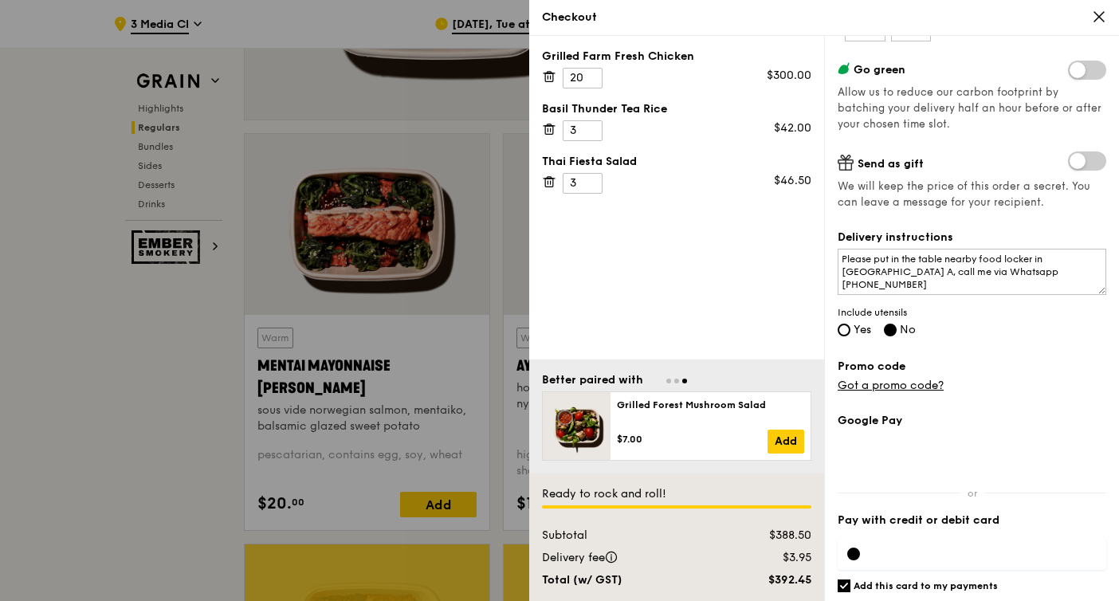
scroll to position [317, 0]
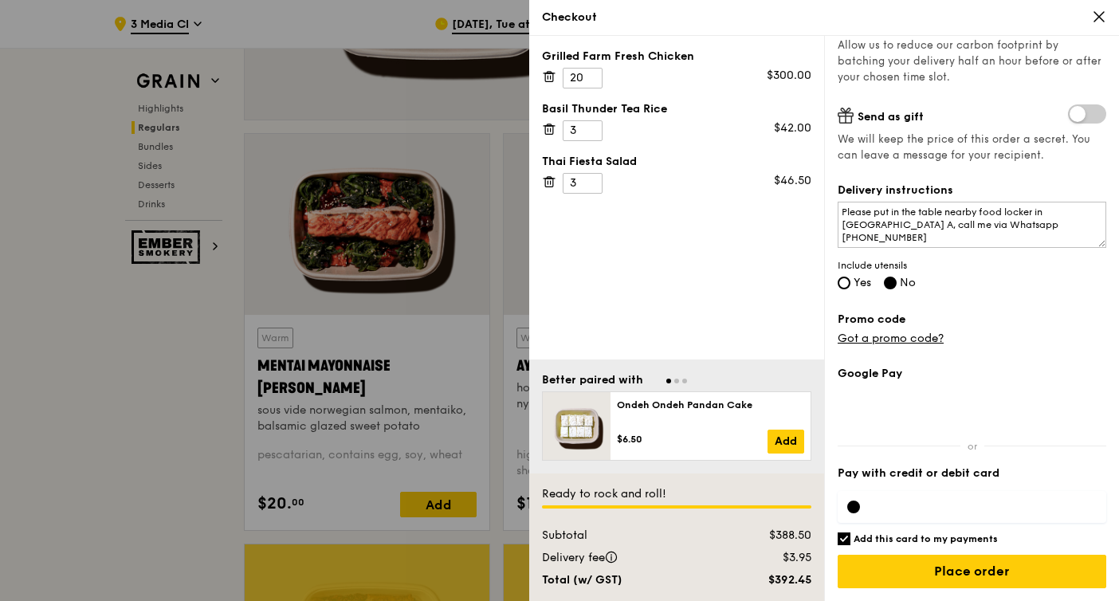
click at [956, 541] on h6 "Add this card to my payments" at bounding box center [926, 538] width 144 height 13
click at [850, 541] on input "Add this card to my payments" at bounding box center [844, 538] width 13 height 13
click at [956, 541] on h6 "Add this card to my payments" at bounding box center [926, 538] width 144 height 13
click at [850, 541] on input "Add this card to my payments" at bounding box center [844, 538] width 13 height 13
checkbox input "true"
